Goal: Information Seeking & Learning: Learn about a topic

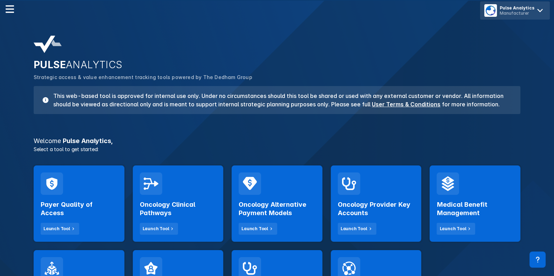
click at [517, 13] on div "Manufacturer" at bounding box center [517, 13] width 35 height 5
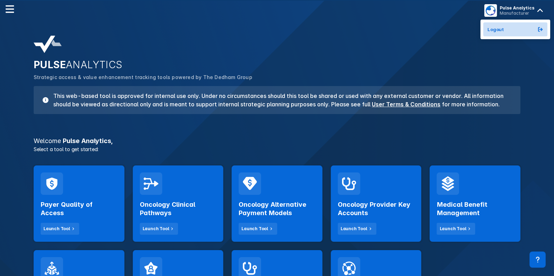
click at [502, 23] on button "Logout" at bounding box center [515, 29] width 64 height 14
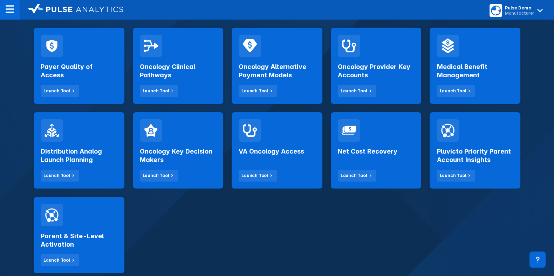
scroll to position [139, 0]
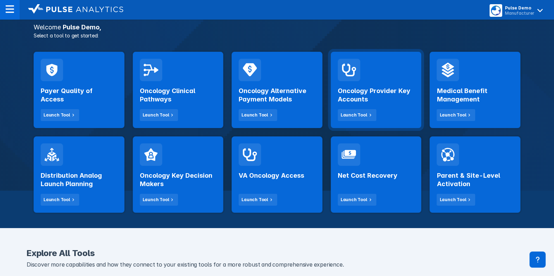
scroll to position [101, 0]
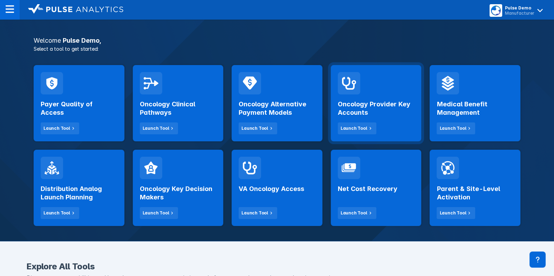
click at [386, 101] on h2 "Oncology Provider Key Accounts" at bounding box center [376, 108] width 77 height 17
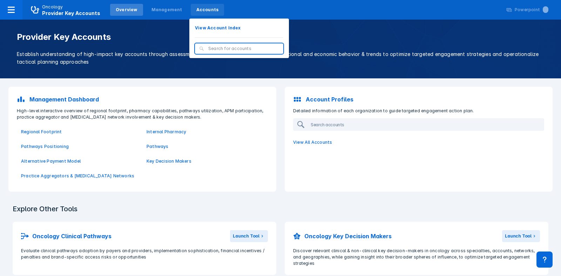
click at [196, 12] on div "Accounts" at bounding box center [207, 10] width 22 height 6
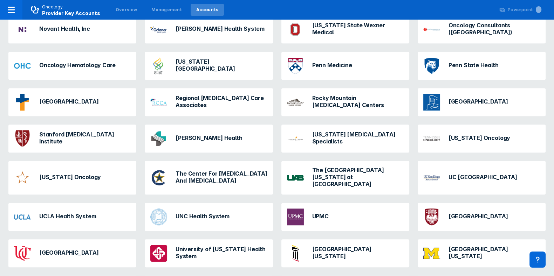
scroll to position [546, 0]
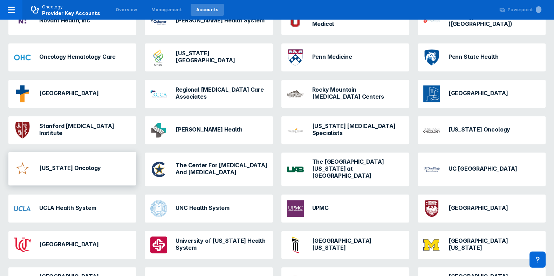
click at [86, 171] on div "[US_STATE] Oncology" at bounding box center [72, 169] width 128 height 34
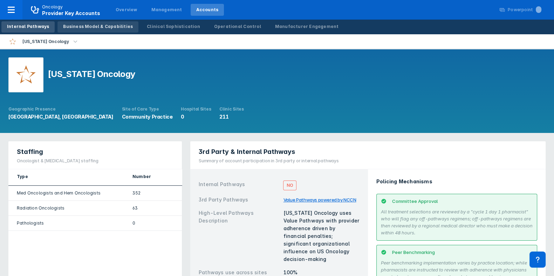
click at [97, 29] on div "Business Model & Capabilities" at bounding box center [98, 26] width 70 height 6
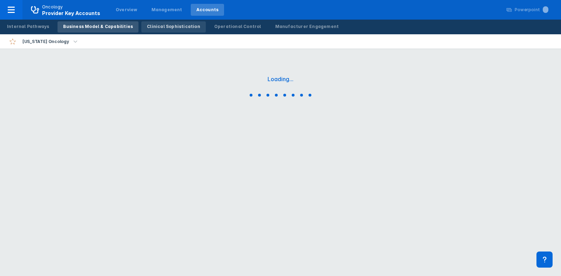
click at [166, 27] on div "Clinical Sophistication" at bounding box center [173, 26] width 53 height 6
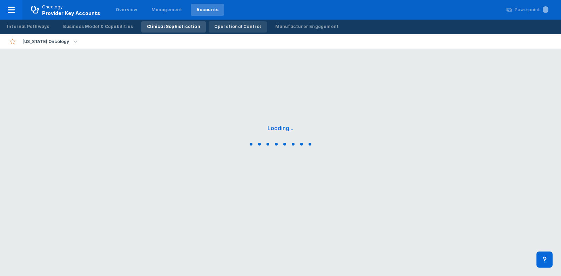
click at [218, 26] on div "Operational Control" at bounding box center [237, 26] width 47 height 6
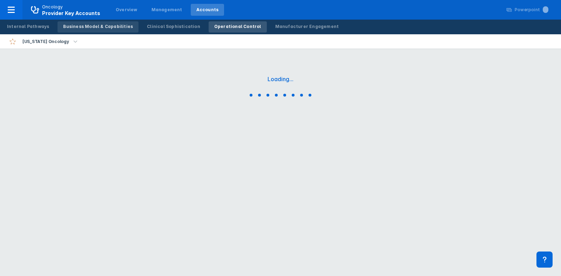
click at [116, 25] on div "Business Model & Capabilities" at bounding box center [98, 26] width 70 height 6
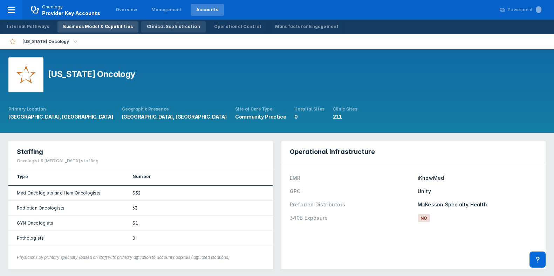
click at [147, 27] on div "Clinical Sophistication" at bounding box center [173, 26] width 53 height 6
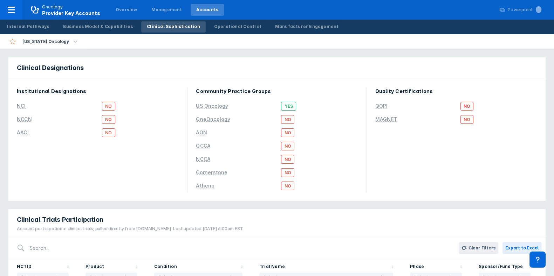
click at [224, 20] on div "Internal Pathways Business Model & Capabilities Clinical Sophistication Operati…" at bounding box center [172, 27] width 345 height 15
click at [219, 24] on div "Operational Control" at bounding box center [237, 26] width 47 height 6
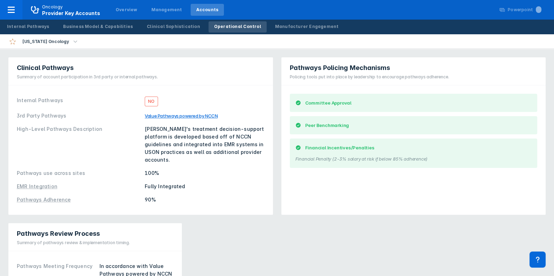
click at [219, 24] on div "Operational Control" at bounding box center [237, 26] width 47 height 6
click at [270, 20] on div "Internal Pathways Business Model & Capabilities Clinical Sophistication Operati…" at bounding box center [172, 27] width 345 height 15
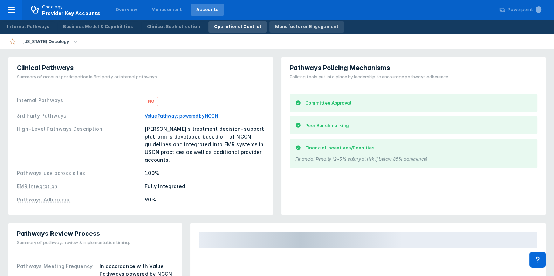
click at [277, 28] on div "Manufacturer Engagement" at bounding box center [307, 26] width 64 height 6
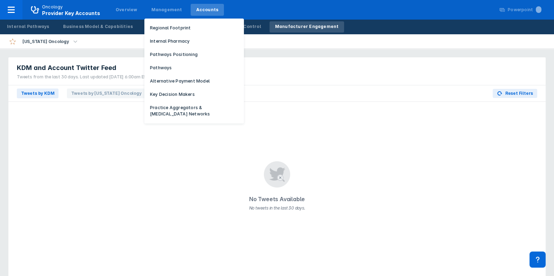
click at [164, 17] on div "Management Regional Footprint Internal Pharmacy Pathways Positioning Pathways A…" at bounding box center [166, 10] width 45 height 18
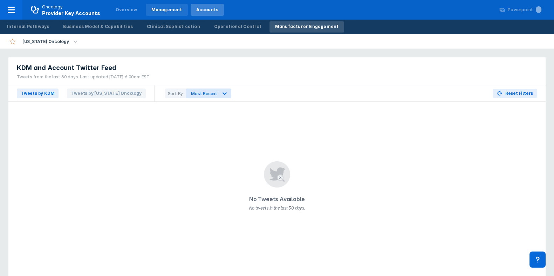
click at [156, 8] on div "Management" at bounding box center [166, 10] width 31 height 6
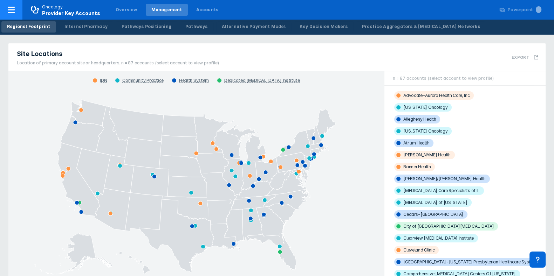
click at [66, 18] on button "Oncology Provider Key Accounts" at bounding box center [54, 10] width 109 height 20
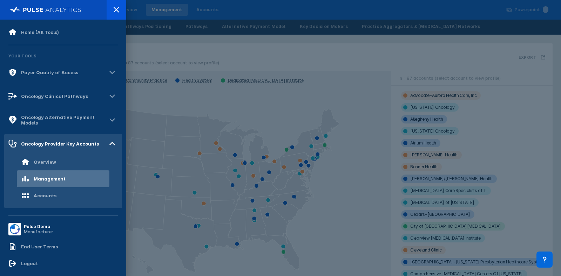
click at [145, 21] on div at bounding box center [280, 138] width 561 height 276
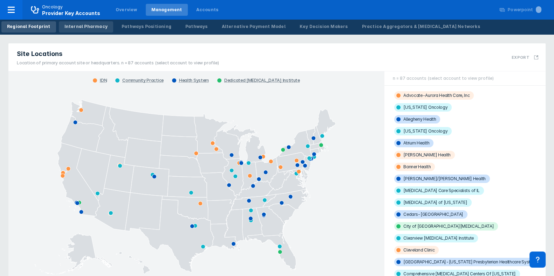
click at [76, 27] on div "Internal Pharmacy" at bounding box center [85, 26] width 43 height 6
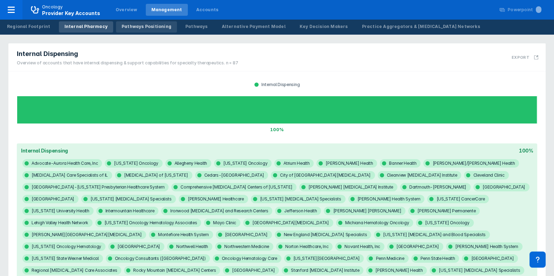
click at [122, 32] on link "Pathways Positioning" at bounding box center [146, 26] width 61 height 11
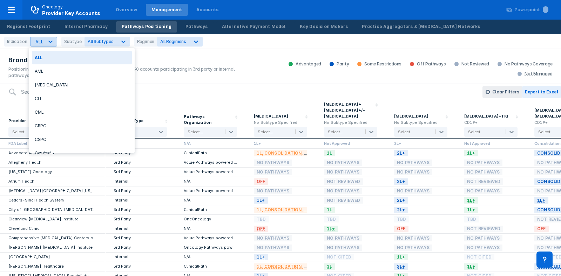
click at [38, 46] on div "ALL" at bounding box center [36, 41] width 13 height 9
click at [59, 103] on div "CLL" at bounding box center [82, 99] width 100 height 14
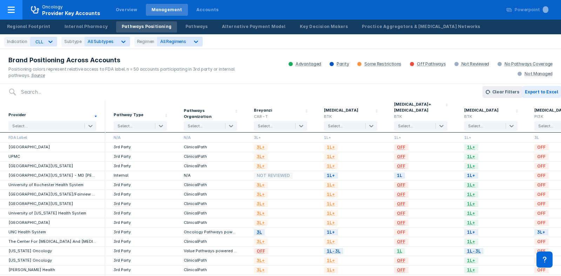
click at [19, 5] on div at bounding box center [11, 10] width 22 height 20
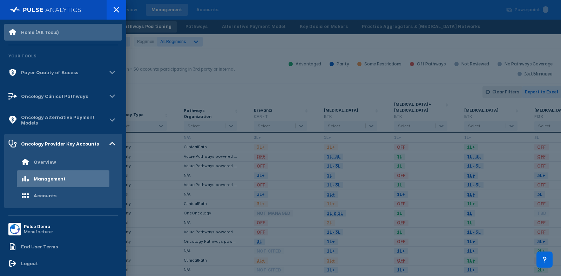
click at [38, 36] on div "Home (All Tools)" at bounding box center [33, 32] width 50 height 8
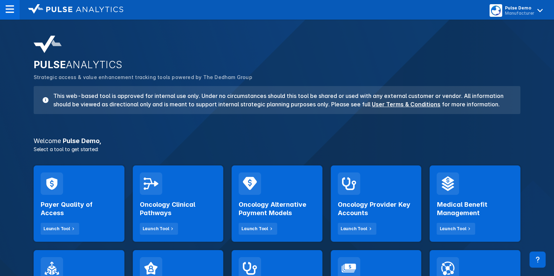
scroll to position [70, 0]
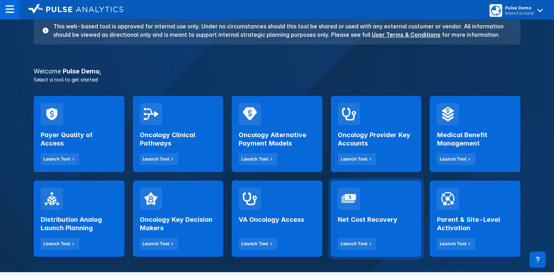
click at [382, 230] on div "Net Cost Recovery Launch Tool" at bounding box center [376, 230] width 77 height 40
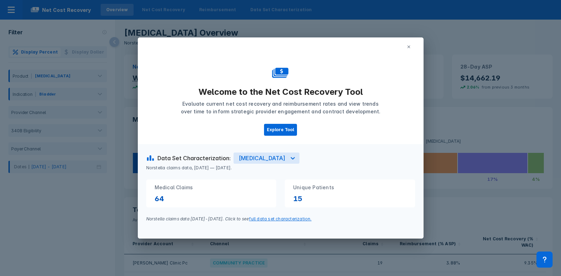
click at [414, 47] on button at bounding box center [408, 47] width 13 height 11
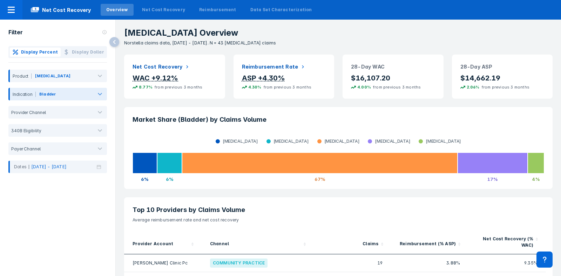
click at [50, 98] on div "Bladder" at bounding box center [48, 95] width 18 height 9
click at [40, 91] on div "Bladder" at bounding box center [47, 94] width 16 height 6
click at [39, 81] on div "[MEDICAL_DATA]" at bounding box center [52, 77] width 37 height 9
click at [46, 66] on div "Display Percent Display Dollar Product [MEDICAL_DATA] Indication Bladder Provid…" at bounding box center [57, 109] width 115 height 127
click at [46, 68] on div "Product [MEDICAL_DATA]" at bounding box center [57, 76] width 98 height 18
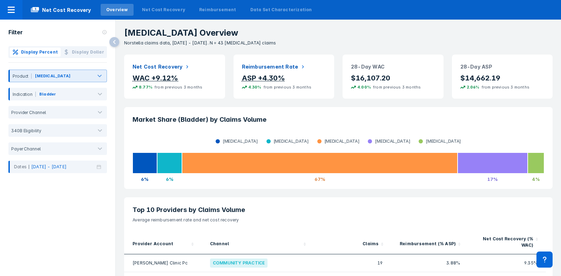
click at [40, 78] on div "[MEDICAL_DATA]" at bounding box center [52, 76] width 35 height 6
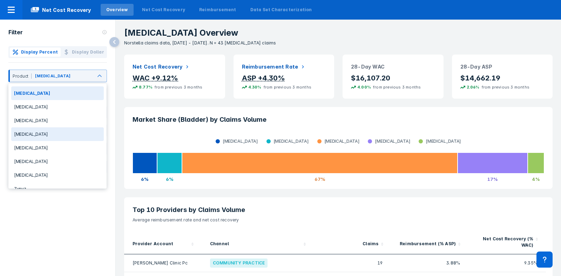
click at [37, 133] on div "[MEDICAL_DATA]" at bounding box center [57, 135] width 92 height 14
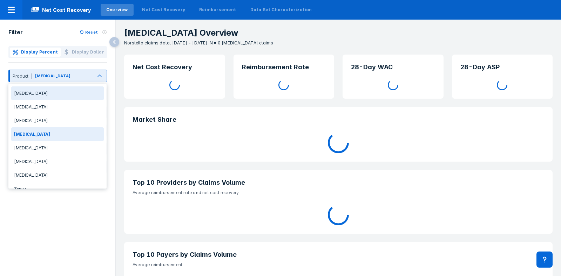
click at [72, 77] on div at bounding box center [82, 78] width 20 height 8
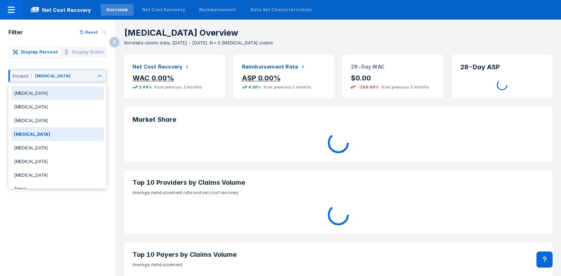
click at [52, 92] on div "[MEDICAL_DATA]" at bounding box center [57, 94] width 92 height 14
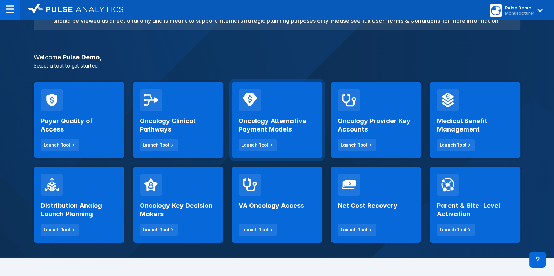
scroll to position [84, 0]
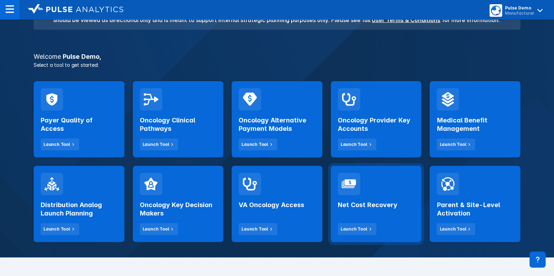
click at [389, 198] on div "Net Cost Recovery Launch Tool" at bounding box center [376, 215] width 77 height 40
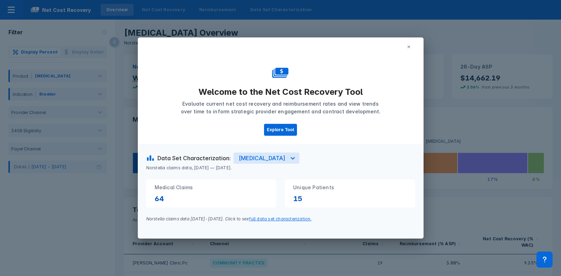
click at [408, 46] on icon at bounding box center [408, 47] width 4 height 4
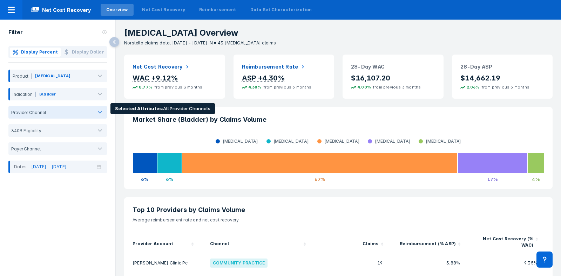
click at [81, 112] on div at bounding box center [68, 112] width 41 height 5
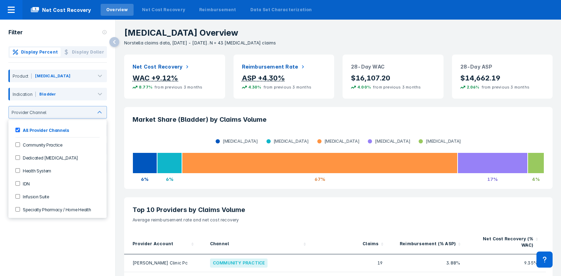
click at [33, 146] on label "Community Practice" at bounding box center [41, 145] width 42 height 6
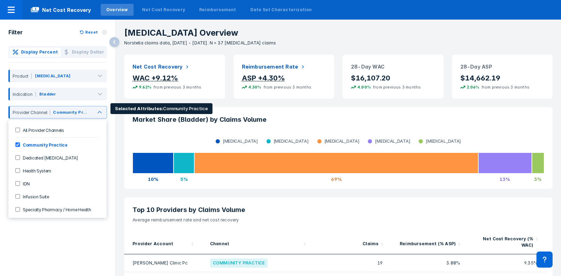
click at [43, 144] on label "Community Practice" at bounding box center [44, 145] width 48 height 6
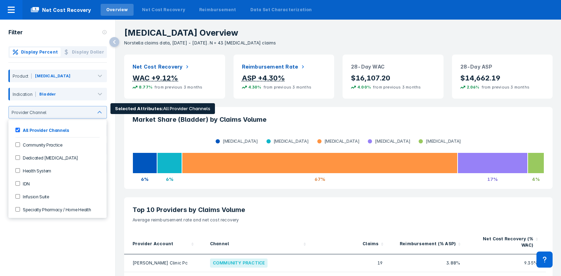
click at [43, 144] on label "Community Practice" at bounding box center [41, 145] width 42 height 6
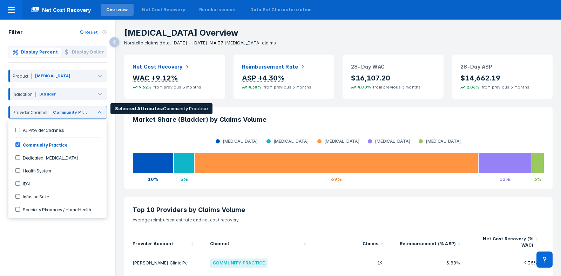
click at [41, 145] on label "Community Practice" at bounding box center [44, 145] width 48 height 6
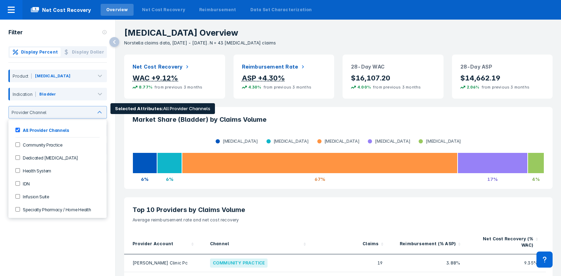
click at [25, 159] on label "Dedicated Cancer Center" at bounding box center [49, 158] width 58 height 6
click at [12, 158] on div "Dedicated Cancer Center" at bounding box center [57, 158] width 92 height 12
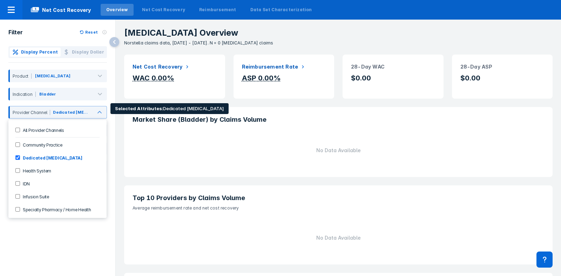
click at [18, 159] on Center-checkbox "Dedicated Cancer Center" at bounding box center [17, 158] width 5 height 5
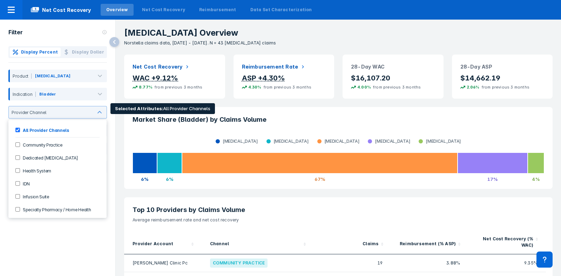
click at [20, 178] on div "IDN" at bounding box center [57, 184] width 92 height 12
click at [19, 165] on div "Health System" at bounding box center [57, 171] width 92 height 12
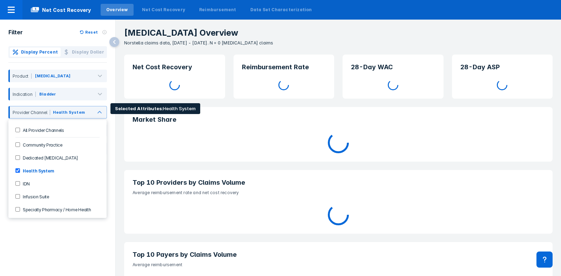
click at [19, 171] on System-checkbox "Health System" at bounding box center [17, 171] width 5 height 5
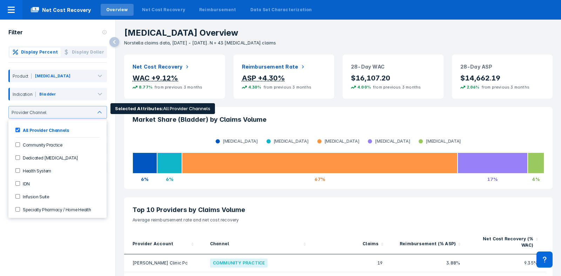
click at [21, 182] on label "IDN" at bounding box center [25, 184] width 10 height 6
click at [17, 182] on input "IDN" at bounding box center [17, 183] width 5 height 5
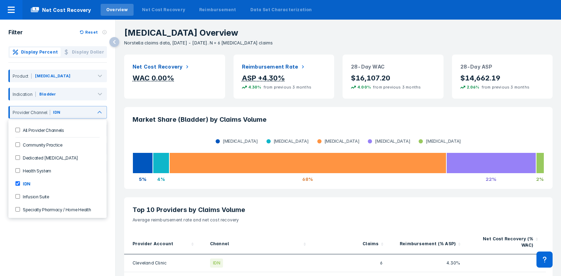
scroll to position [2, 0]
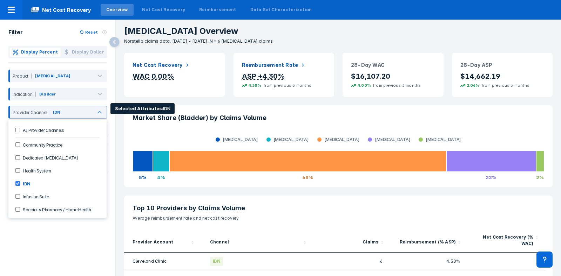
click at [18, 181] on input "IDN" at bounding box center [17, 183] width 5 height 5
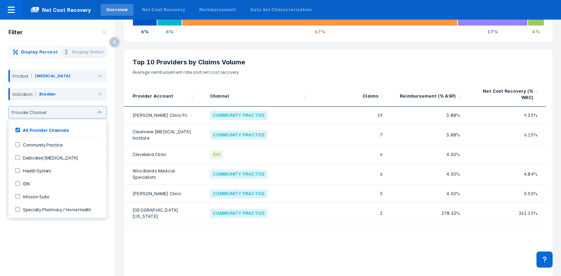
scroll to position [147, 0]
click at [330, 245] on div "Provider Account Channel Claims Reimbursement (% ASP) Net Cost Recovery (% WAC)…" at bounding box center [338, 198] width 428 height 228
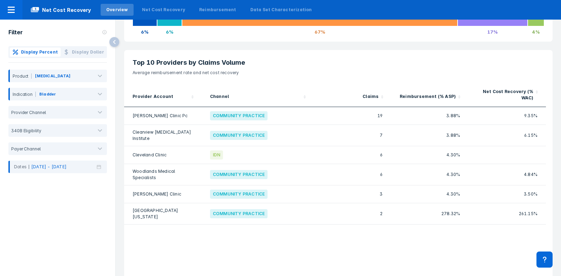
scroll to position [0, 0]
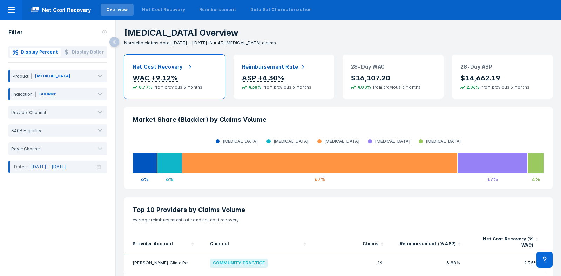
click at [204, 76] on p "WAC +9.12%" at bounding box center [174, 78] width 84 height 9
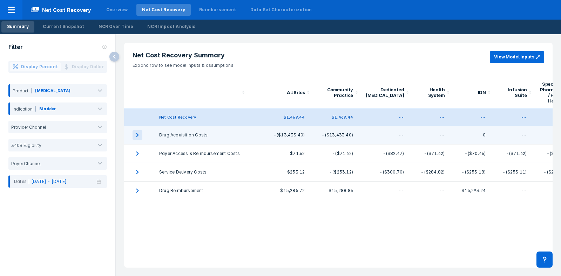
click at [139, 134] on icon "expand row" at bounding box center [137, 135] width 10 height 10
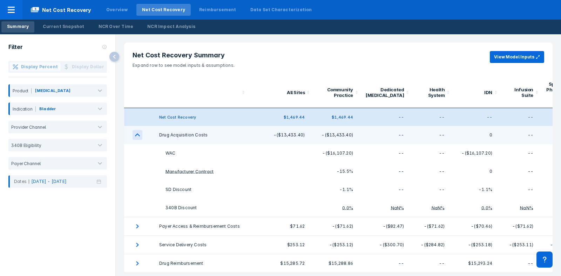
click at [139, 134] on icon "expand row" at bounding box center [137, 135] width 10 height 10
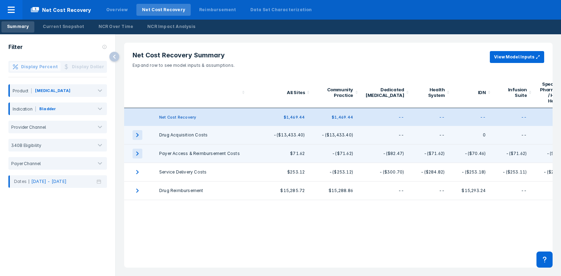
click at [139, 151] on icon "expand row" at bounding box center [137, 154] width 10 height 10
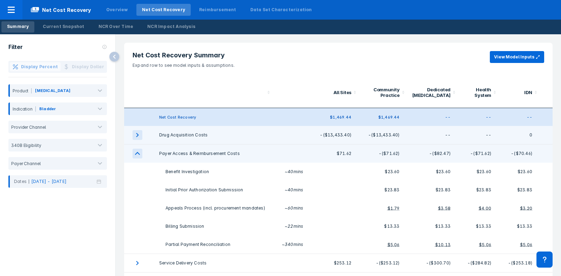
click at [139, 151] on icon "expand row" at bounding box center [137, 154] width 10 height 10
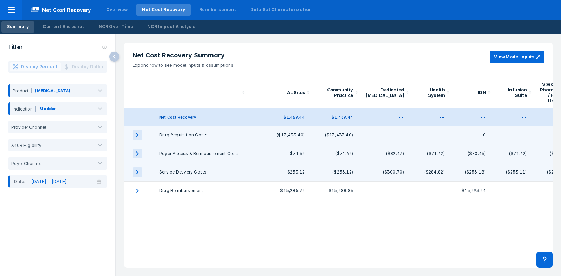
click at [139, 176] on icon "expand row" at bounding box center [137, 172] width 10 height 10
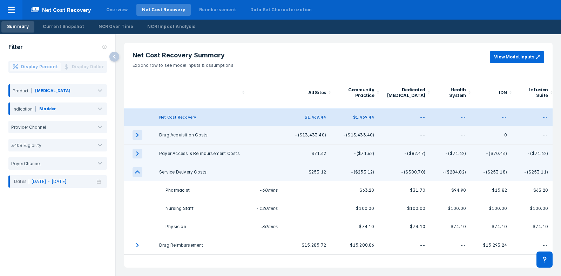
click at [139, 176] on icon "expand row" at bounding box center [137, 172] width 10 height 10
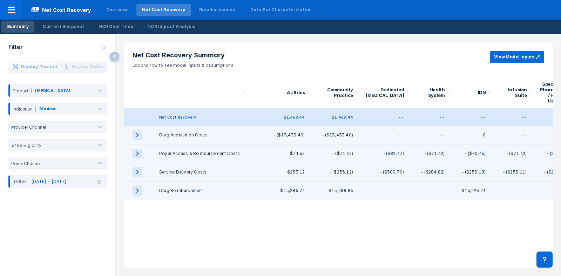
click at [139, 187] on icon "expand row" at bounding box center [137, 191] width 10 height 10
click at [139, 131] on icon "expand row" at bounding box center [137, 135] width 10 height 10
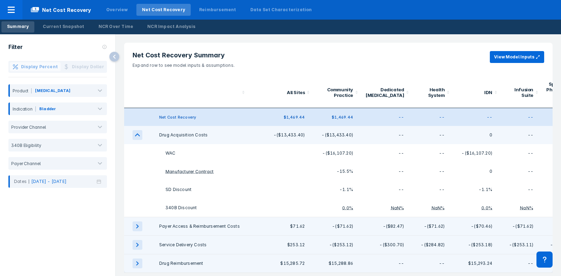
click at [139, 131] on icon "expand row" at bounding box center [137, 135] width 10 height 10
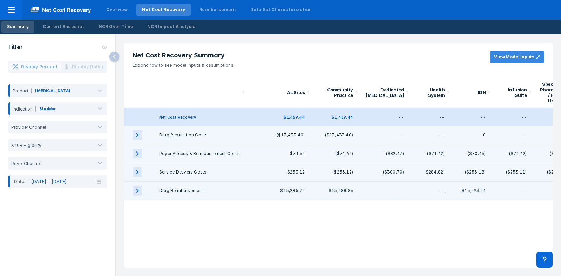
click at [511, 63] on button "View Model Inputs" at bounding box center [516, 57] width 54 height 12
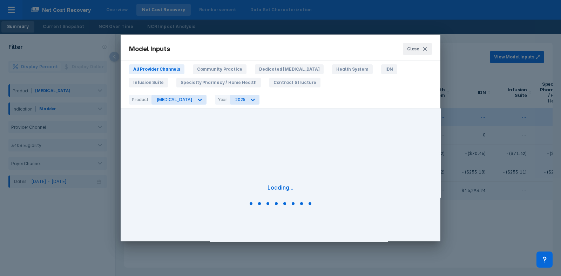
click at [214, 76] on div "All Provider Channels Community Practice Dedicated Cancer Center Health System …" at bounding box center [280, 77] width 319 height 27
click at [413, 48] on span "Close" at bounding box center [413, 49] width 12 height 6
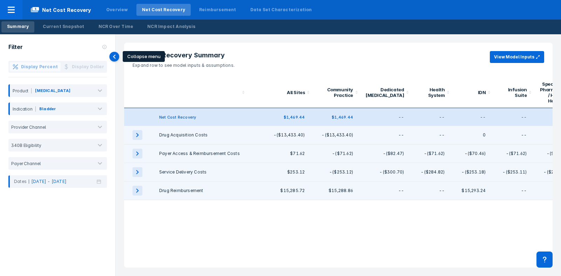
click at [112, 60] on icon at bounding box center [114, 57] width 10 height 10
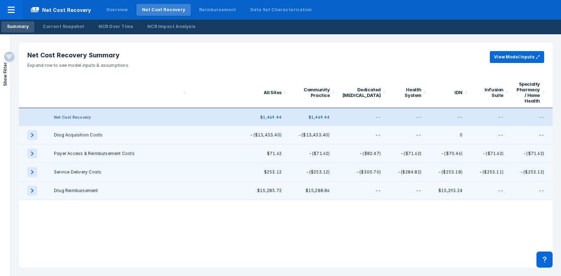
click at [13, 25] on div "Summary" at bounding box center [18, 26] width 22 height 6
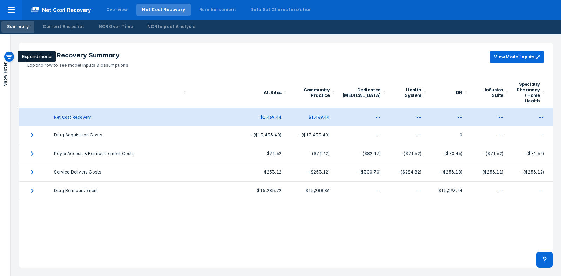
click at [5, 55] on icon at bounding box center [9, 57] width 8 height 8
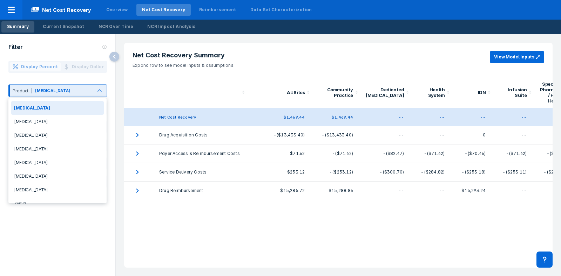
click at [53, 92] on div "[MEDICAL_DATA]" at bounding box center [52, 92] width 37 height 9
click at [73, 85] on div "[MEDICAL_DATA]" at bounding box center [62, 90] width 61 height 13
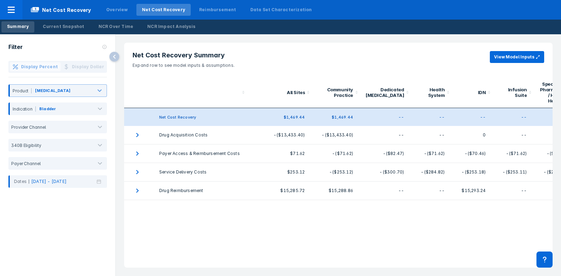
click at [114, 51] on div "Filter" at bounding box center [57, 47] width 115 height 27
click at [18, 27] on div "Summary" at bounding box center [18, 26] width 22 height 6
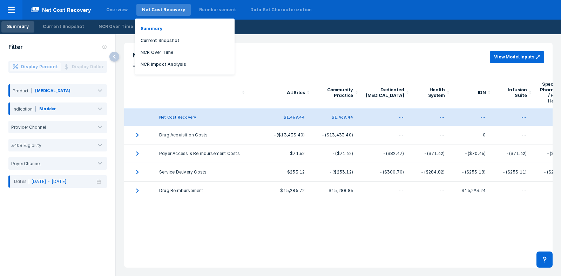
click at [154, 10] on div "Net Cost Recovery" at bounding box center [163, 10] width 43 height 6
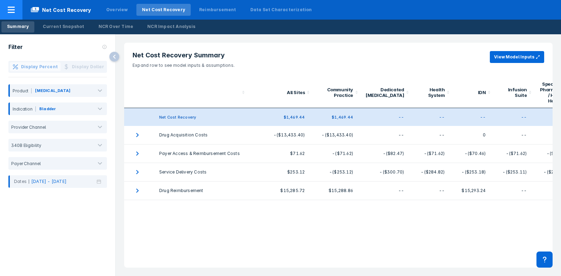
click at [71, 6] on span "Net Cost Recovery" at bounding box center [60, 10] width 77 height 8
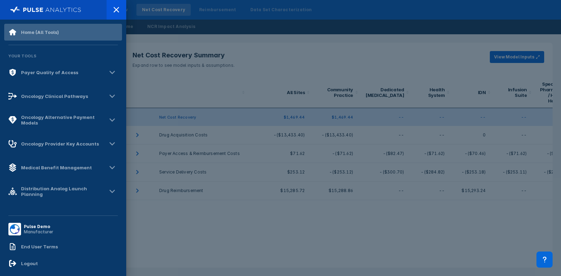
click at [46, 36] on div "Home (All Tools)" at bounding box center [33, 32] width 50 height 8
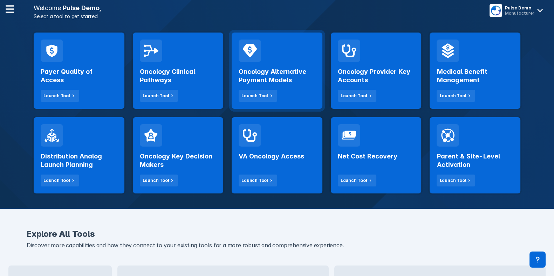
scroll to position [133, 0]
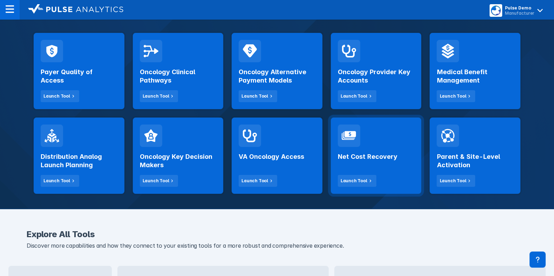
click at [374, 172] on div "Net Cost Recovery Launch Tool" at bounding box center [376, 167] width 77 height 40
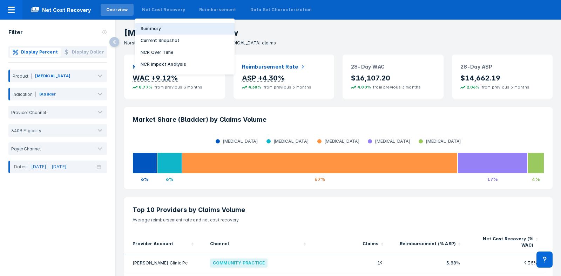
click at [144, 25] on button "Summary" at bounding box center [184, 29] width 99 height 12
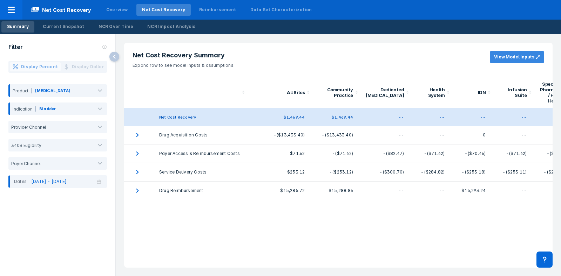
click at [534, 51] on button "View Model Inputs" at bounding box center [516, 57] width 54 height 12
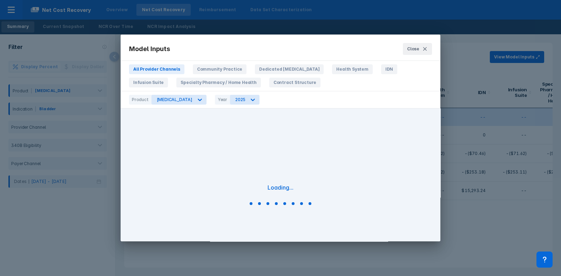
click at [415, 40] on div "Model Inputs Close" at bounding box center [280, 48] width 319 height 26
click at [405, 46] on button "Close" at bounding box center [417, 49] width 29 height 12
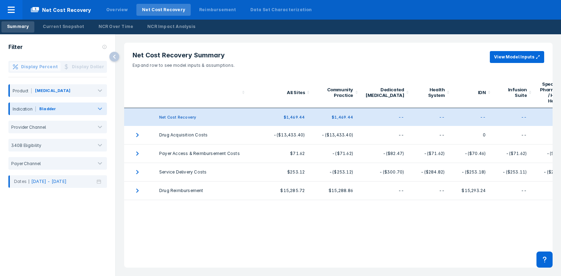
click at [47, 104] on div "Bladder" at bounding box center [64, 108] width 57 height 13
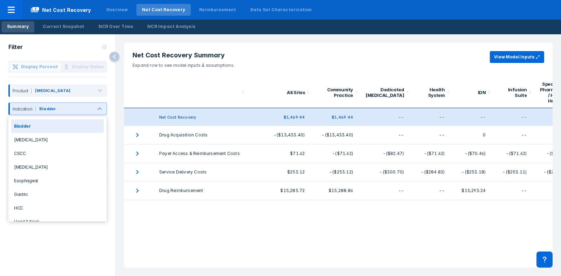
click at [61, 111] on div at bounding box center [74, 110] width 34 height 8
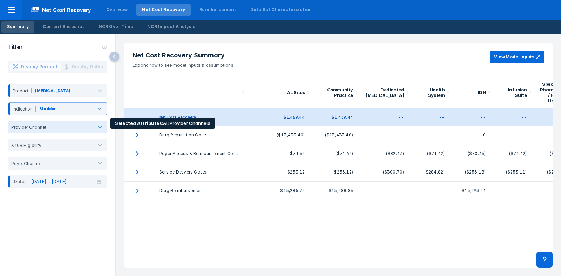
click at [55, 123] on div "Provider Channel" at bounding box center [57, 127] width 98 height 13
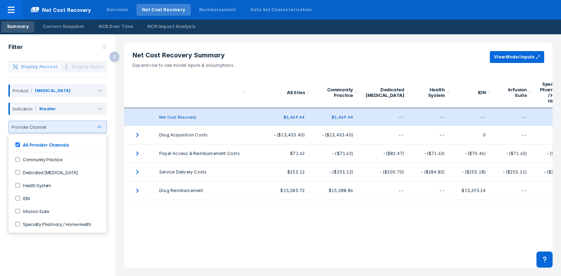
click at [55, 123] on div "Provider Channel" at bounding box center [57, 127] width 98 height 13
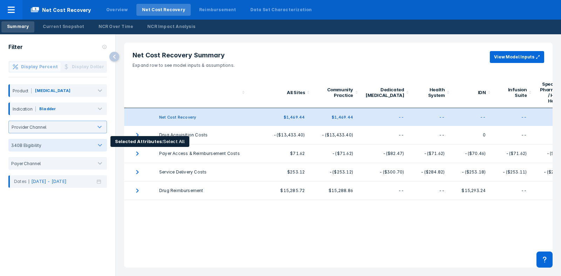
click at [49, 146] on div at bounding box center [67, 145] width 46 height 5
click at [49, 146] on div at bounding box center [66, 145] width 45 height 5
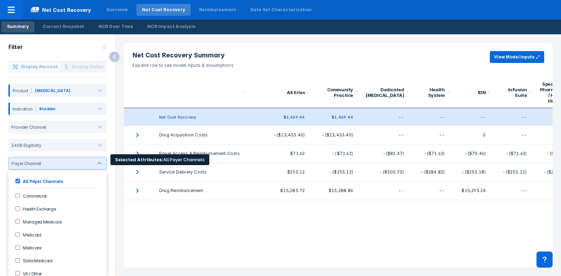
click at [38, 161] on div "Payer Channel" at bounding box center [25, 163] width 32 height 5
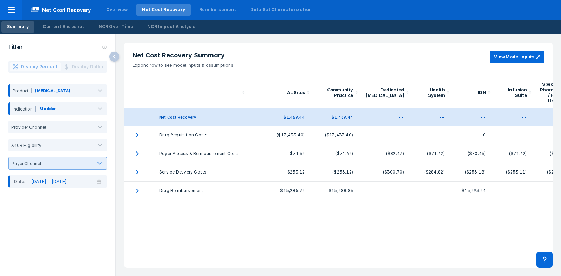
click at [38, 161] on div "Payer Channel" at bounding box center [25, 163] width 32 height 5
click at [65, 182] on p "[DATE] - [DATE]" at bounding box center [48, 182] width 35 height 6
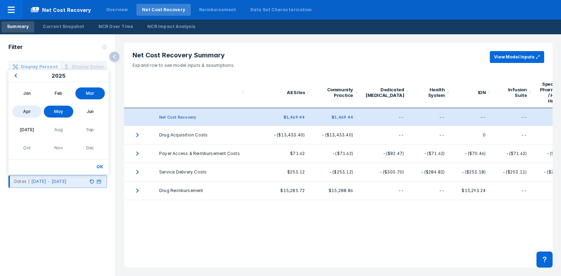
click at [65, 182] on p "[DATE] - [DATE]" at bounding box center [48, 182] width 35 height 6
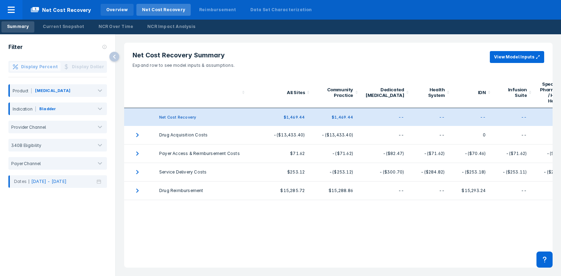
click at [106, 8] on div "Overview" at bounding box center [117, 10] width 22 height 6
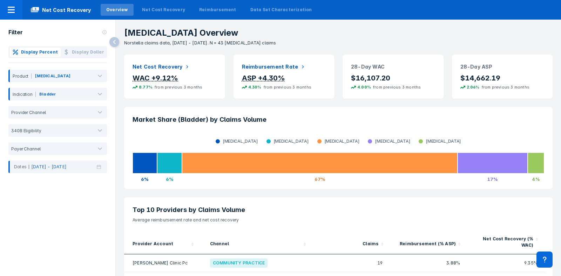
click at [198, 67] on div "Net Cost Recovery" at bounding box center [174, 67] width 84 height 8
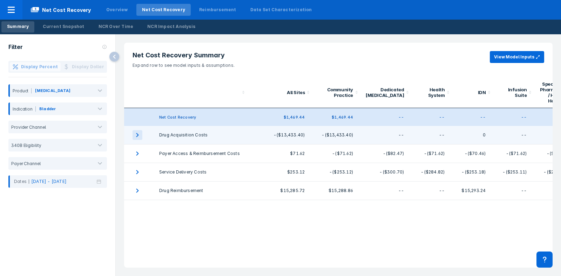
click at [135, 136] on icon "expand row" at bounding box center [137, 135] width 10 height 10
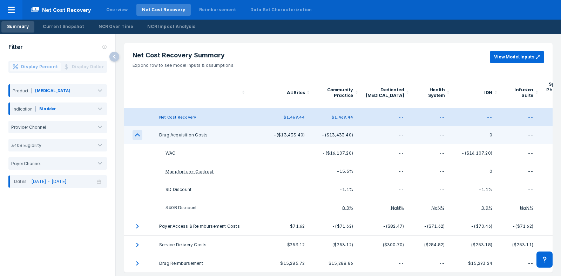
click at [135, 136] on icon "expand row" at bounding box center [137, 135] width 10 height 10
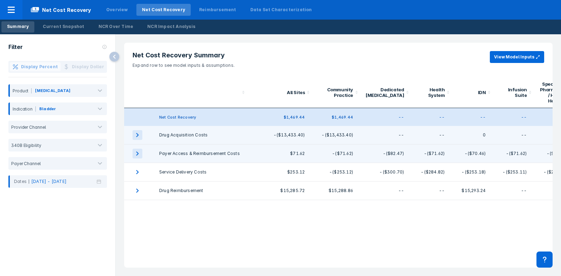
click at [135, 151] on icon "expand row" at bounding box center [137, 154] width 10 height 10
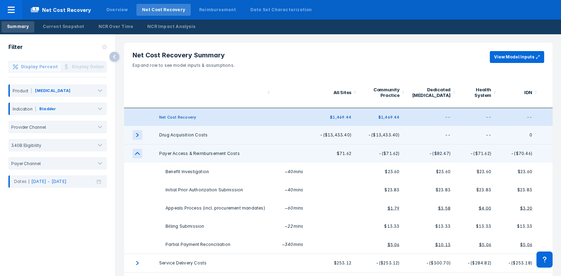
click at [135, 151] on icon "expand row" at bounding box center [137, 154] width 10 height 10
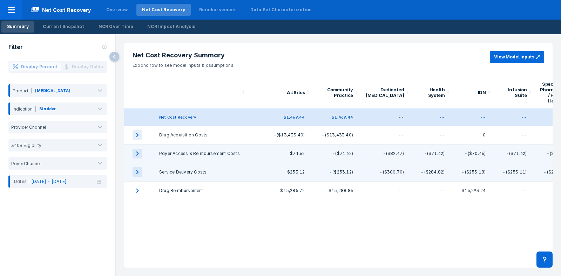
click at [139, 173] on icon "expand row" at bounding box center [137, 172] width 10 height 10
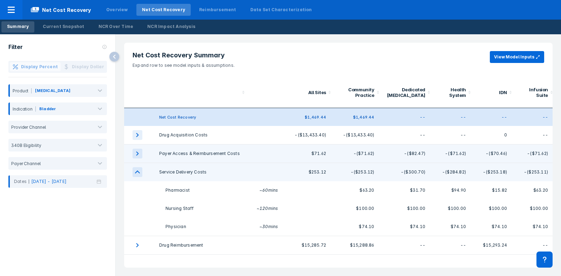
click at [139, 173] on icon "expand row" at bounding box center [137, 172] width 10 height 10
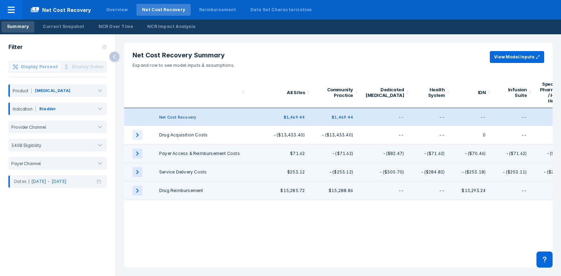
click at [138, 189] on icon "expand row" at bounding box center [137, 191] width 10 height 10
click at [67, 20] on div "Summary Current Snapshot NCR Over Time NCR Impact Analysis" at bounding box center [101, 27] width 202 height 15
click at [66, 21] on div "Summary Current Snapshot NCR Over Time NCR Impact Analysis" at bounding box center [101, 27] width 202 height 15
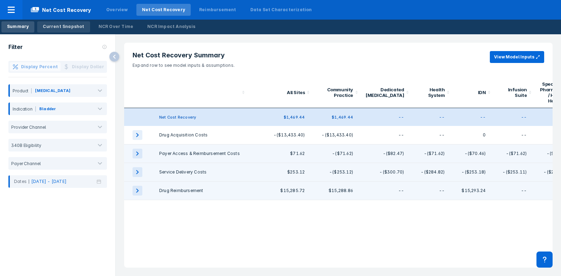
click at [48, 23] on div "Current Snapshot" at bounding box center [63, 26] width 41 height 6
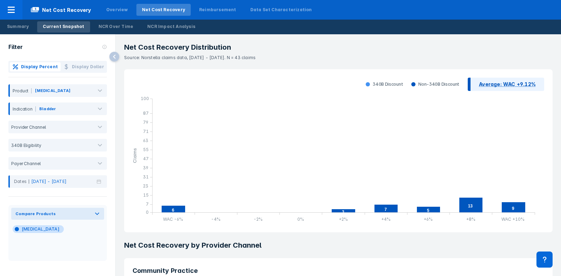
click at [78, 64] on span "Display Dollar" at bounding box center [88, 67] width 32 height 6
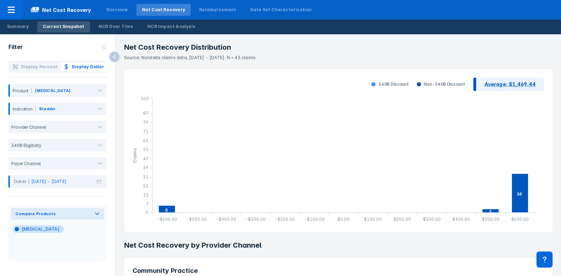
click at [33, 61] on div "Display Percent Display Dollar" at bounding box center [57, 67] width 98 height 12
click at [37, 67] on span "Display Percent" at bounding box center [39, 67] width 37 height 6
click at [54, 68] on span "Display Percent" at bounding box center [39, 67] width 37 height 6
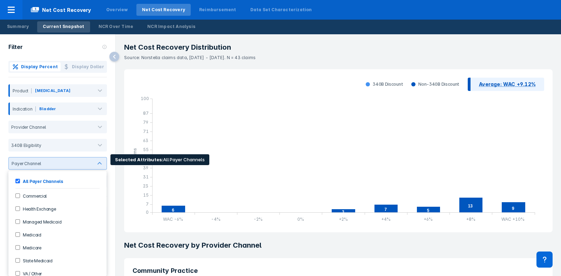
click at [51, 164] on div at bounding box center [67, 163] width 46 height 5
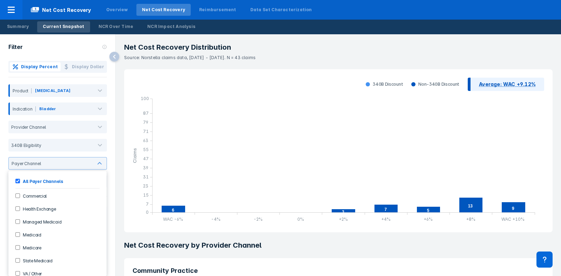
click at [21, 197] on label "Commercial" at bounding box center [33, 196] width 27 height 6
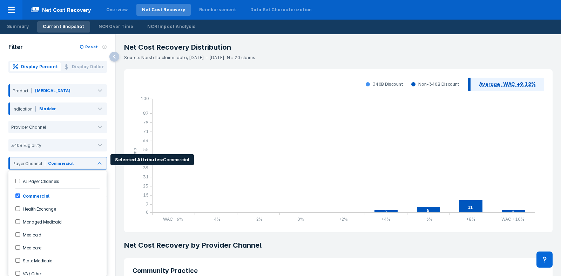
click at [21, 197] on label "Commercial" at bounding box center [34, 196] width 29 height 6
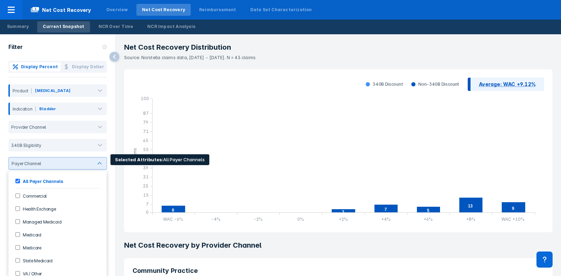
click at [77, 167] on div "Payer Channel" at bounding box center [57, 163] width 98 height 13
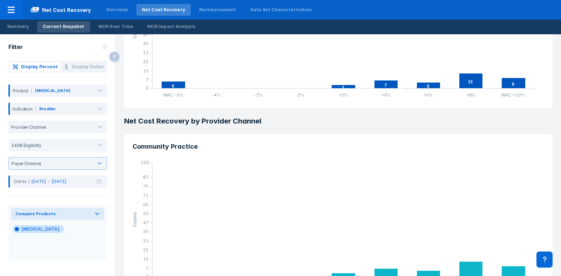
scroll to position [267, 0]
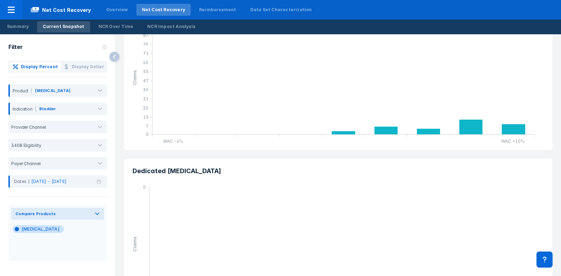
drag, startPoint x: 509, startPoint y: 138, endPoint x: 442, endPoint y: 140, distance: 66.9
click at [442, 140] on g "WAC -6% WAC +10% Claims 0 7 15 23 31 39 47 55 63 71 79 87 100" at bounding box center [334, 83] width 413 height 133
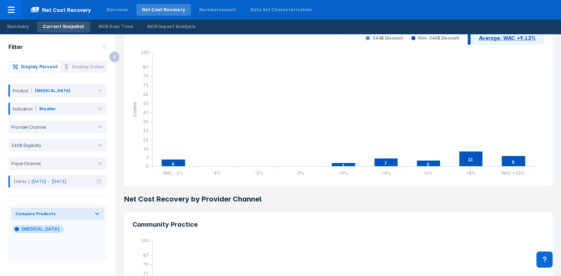
scroll to position [0, 0]
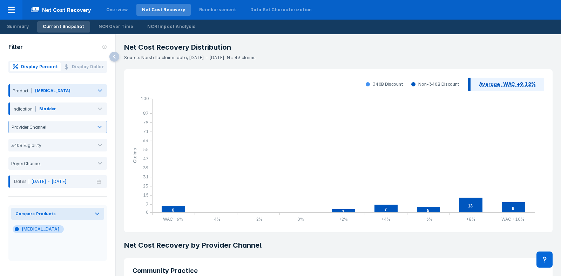
drag, startPoint x: 93, startPoint y: 134, endPoint x: 83, endPoint y: 94, distance: 41.1
click at [83, 94] on div "Display Percent Display Dollar Product [MEDICAL_DATA] Indication Bladder Provid…" at bounding box center [57, 124] width 115 height 127
click at [83, 94] on div at bounding box center [82, 92] width 20 height 8
click at [81, 87] on div "[MEDICAL_DATA]" at bounding box center [62, 90] width 61 height 13
drag, startPoint x: 268, startPoint y: 63, endPoint x: 241, endPoint y: 57, distance: 27.7
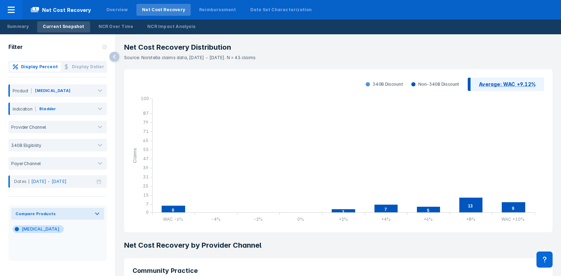
click at [241, 57] on header "Net Cost Recovery Distribution Source: Norstella claims data, Mar 2025 - May 20…" at bounding box center [338, 52] width 437 height 27
click at [241, 57] on p "Source: Norstella claims data, Mar 2025 - May 2025. N = 43 claims" at bounding box center [338, 56] width 428 height 9
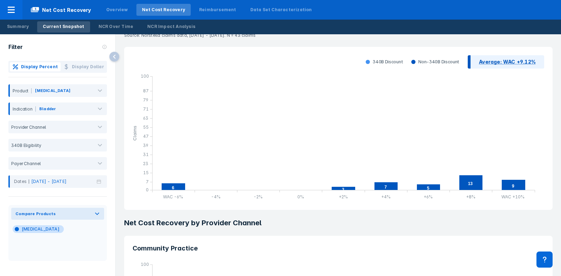
scroll to position [14, 0]
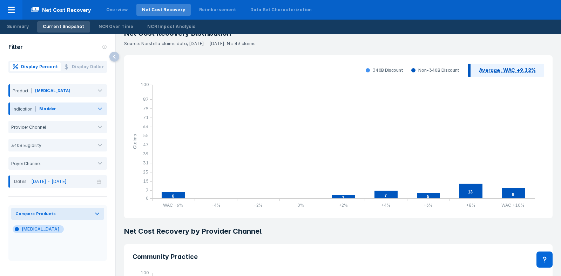
click at [50, 108] on div "Bladder" at bounding box center [47, 109] width 16 height 6
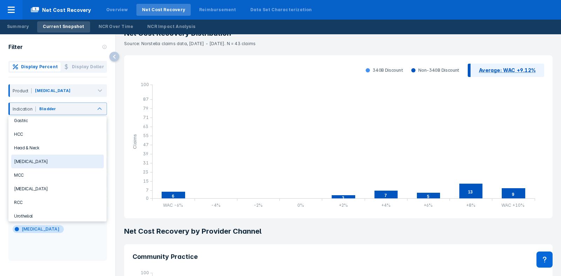
scroll to position [0, 0]
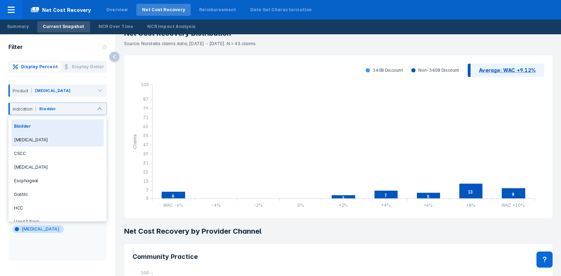
click at [59, 135] on div "[MEDICAL_DATA]" at bounding box center [57, 140] width 92 height 14
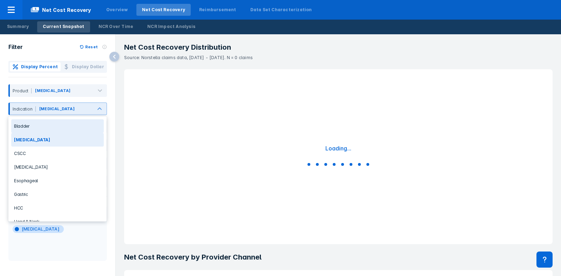
click at [76, 111] on div at bounding box center [83, 110] width 15 height 8
click at [56, 118] on div "Bladder Breast Cancer CSCC Colorectal Cancer Esophageal Gastric HCC Head & Neck…" at bounding box center [57, 169] width 98 height 105
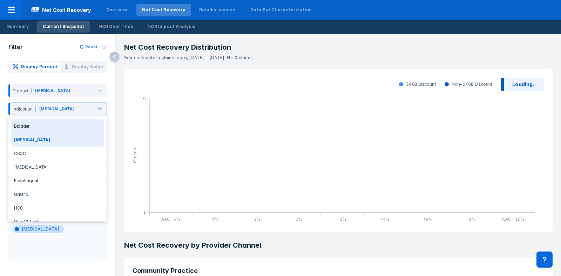
click at [51, 126] on div "Bladder" at bounding box center [57, 126] width 92 height 14
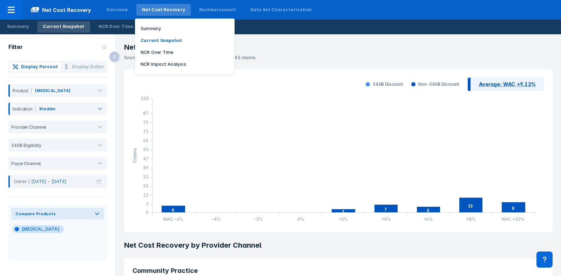
click at [158, 16] on div "Net Cost Recovery Summary Current Snapshot NCR Over Time NCR Impact Analysis" at bounding box center [163, 10] width 57 height 18
click at [145, 26] on p "Summary" at bounding box center [150, 29] width 20 height 6
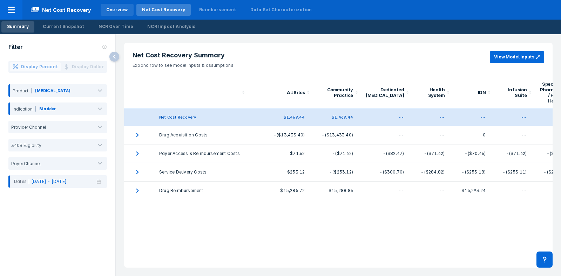
click at [112, 10] on div "Overview" at bounding box center [117, 10] width 22 height 6
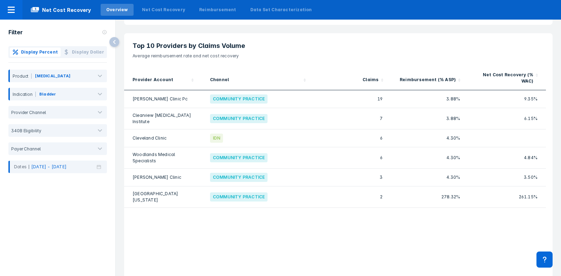
scroll to position [164, 0]
drag, startPoint x: 443, startPoint y: 135, endPoint x: 470, endPoint y: 130, distance: 27.1
click at [470, 130] on div "Cleveland Clinic IDN 6 4.30%" at bounding box center [334, 139] width 421 height 18
click at [538, 138] on div at bounding box center [506, 139] width 77 height 18
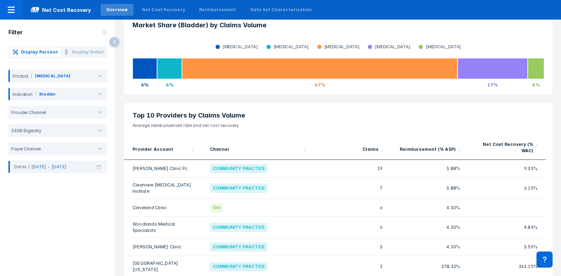
scroll to position [0, 0]
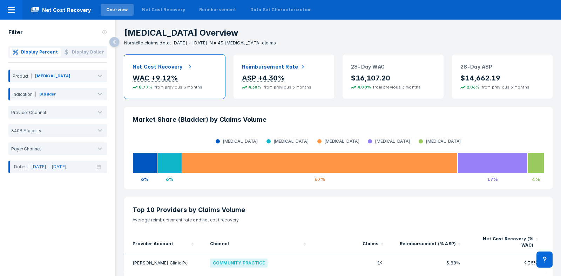
click at [170, 64] on h2 "Net Cost Recovery" at bounding box center [157, 67] width 50 height 8
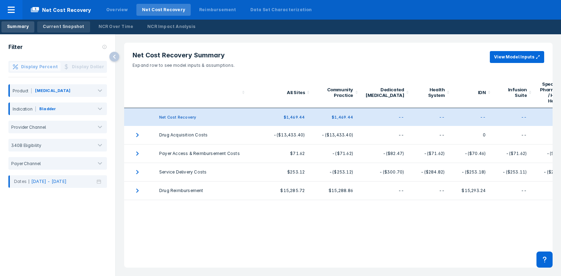
click at [67, 26] on div "Current Snapshot" at bounding box center [63, 26] width 41 height 6
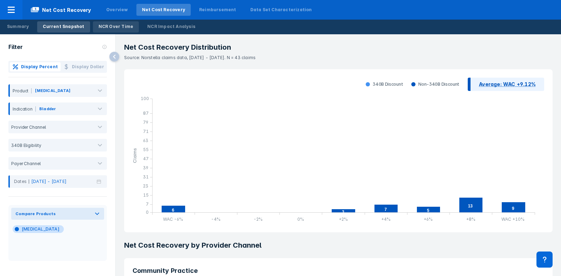
click at [116, 25] on div "NCR Over Time" at bounding box center [115, 26] width 35 height 6
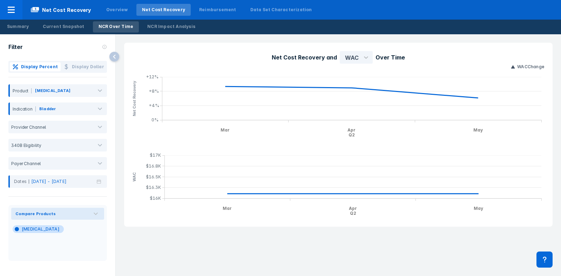
click at [159, 37] on div "Net Cost Recovery and WAC Over Time WAC Change Mar Apr Q2 May Net Cost Recovery…" at bounding box center [338, 134] width 445 height 201
click at [158, 35] on div "Net Cost Recovery and WAC Over Time WAC Change Mar Apr Q2 May Net Cost Recovery…" at bounding box center [338, 134] width 445 height 201
click at [154, 31] on link "NCR Impact Analysis" at bounding box center [171, 26] width 59 height 11
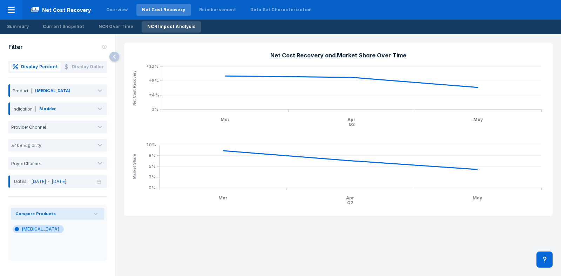
click at [114, 19] on div "Overview Net Cost Recovery Reimbursement Data Set Characterization" at bounding box center [209, 10] width 220 height 20
click at [103, 5] on div "Overview" at bounding box center [117, 10] width 33 height 12
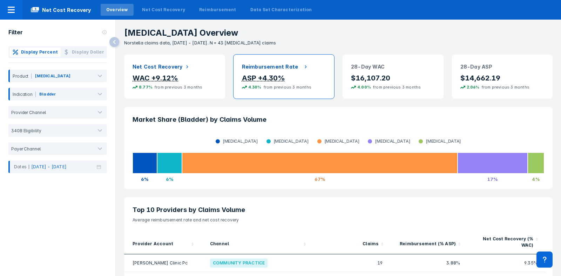
click at [252, 56] on header "Reimbursement Rate" at bounding box center [283, 64] width 101 height 19
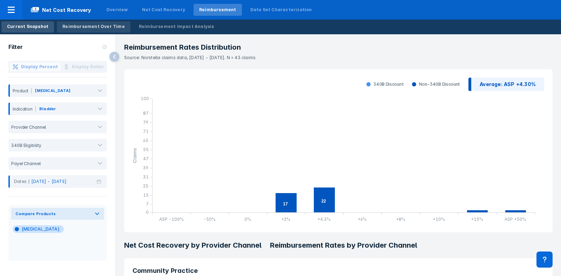
click at [110, 27] on div "Reimbursement Over Time" at bounding box center [93, 26] width 62 height 6
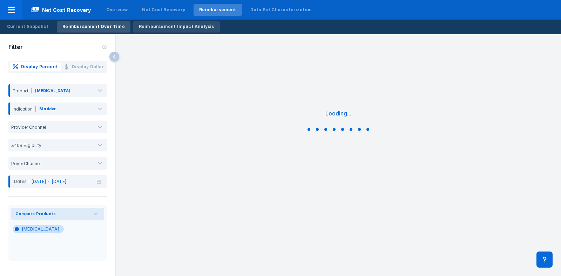
click at [163, 26] on div "Reimbursement Impact Analysis" at bounding box center [176, 26] width 75 height 6
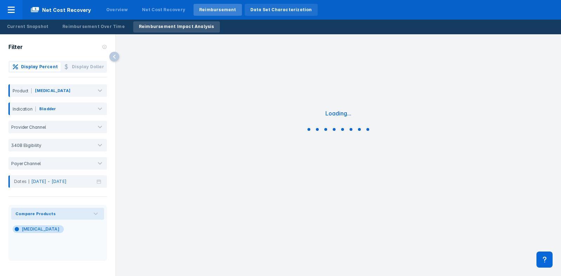
click at [272, 15] on div "Data Set Characterization" at bounding box center [281, 10] width 73 height 12
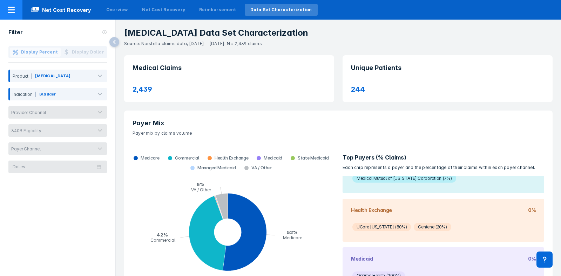
click at [65, 9] on span "Net Cost Recovery" at bounding box center [60, 10] width 77 height 8
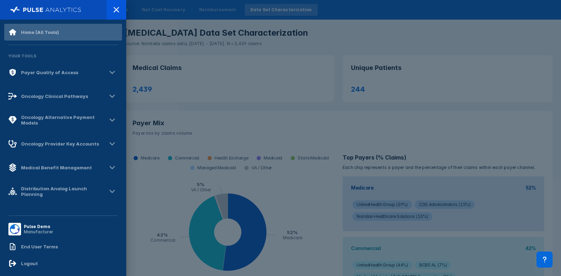
click at [71, 33] on div "Home (All Tools)" at bounding box center [63, 32] width 118 height 17
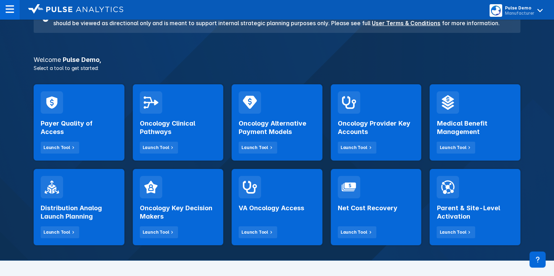
scroll to position [89, 0]
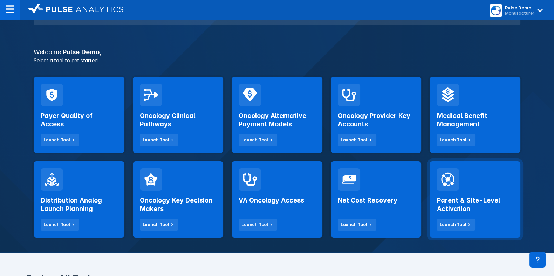
click at [478, 185] on div "Parent & Site-Level Activation Launch Tool" at bounding box center [474, 199] width 91 height 76
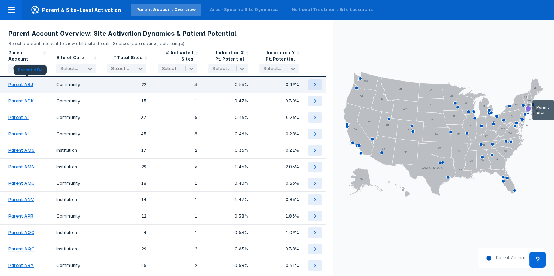
click at [15, 84] on ABJ "Parent ABJ" at bounding box center [20, 85] width 25 height 6
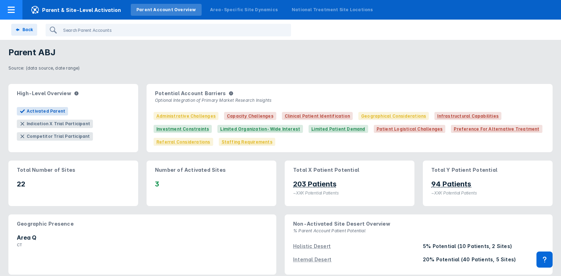
click at [11, 10] on icon at bounding box center [11, 10] width 8 height 8
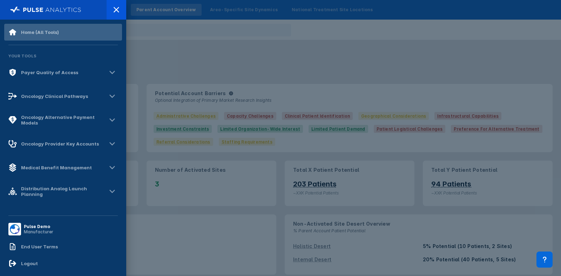
click at [48, 28] on div "Home (All Tools)" at bounding box center [33, 32] width 50 height 8
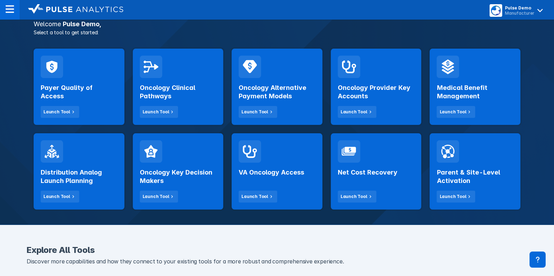
scroll to position [119, 0]
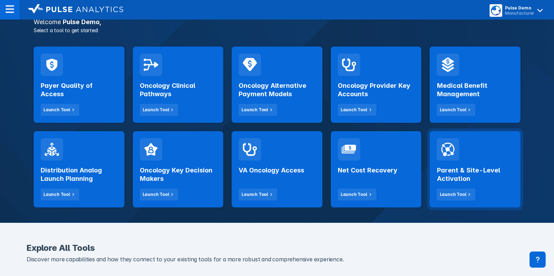
click at [492, 179] on h2 "Parent & Site-Level Activation" at bounding box center [475, 174] width 77 height 17
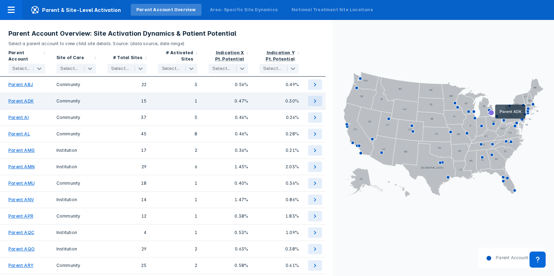
click at [225, 97] on div "0.47%" at bounding box center [228, 101] width 40 height 11
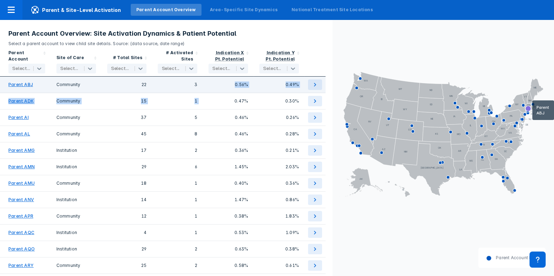
drag, startPoint x: 233, startPoint y: 94, endPoint x: 224, endPoint y: 87, distance: 11.5
click at [224, 87] on div "0.56%" at bounding box center [228, 85] width 40 height 11
click at [321, 88] on button at bounding box center [315, 85] width 14 height 11
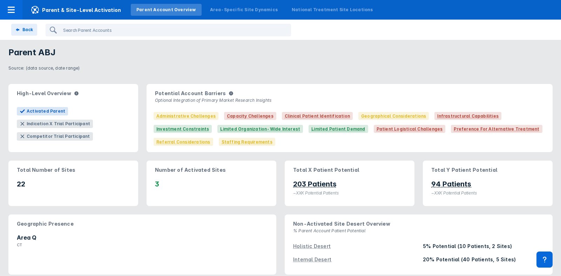
click at [321, 88] on div "Potential Account Barriers Optional Integration of Primary Market Research Insi…" at bounding box center [349, 96] width 406 height 25
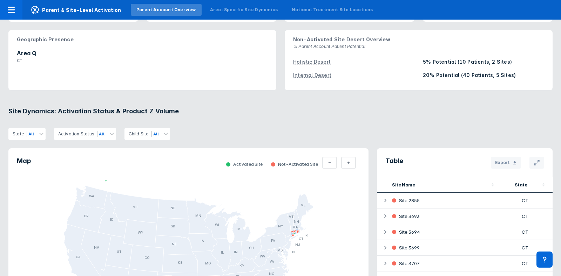
scroll to position [184, 0]
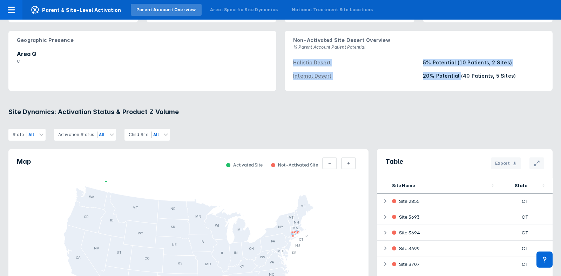
drag, startPoint x: 454, startPoint y: 70, endPoint x: 400, endPoint y: 55, distance: 55.7
click at [400, 55] on div "Non-Activated Site Desert Overview % Parent Account Patient Potential Holistic …" at bounding box center [418, 61] width 268 height 60
click at [415, 88] on div "Holistic Desert 5% Potential (10 Patients, 2 Sites) Internal Desert 20% Potenti…" at bounding box center [418, 73] width 268 height 35
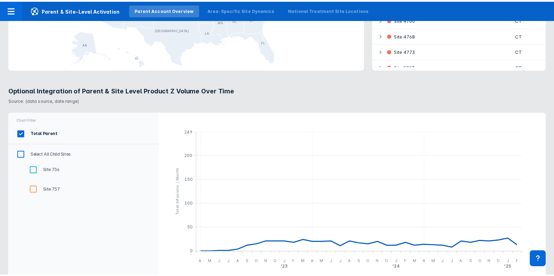
scroll to position [0, 0]
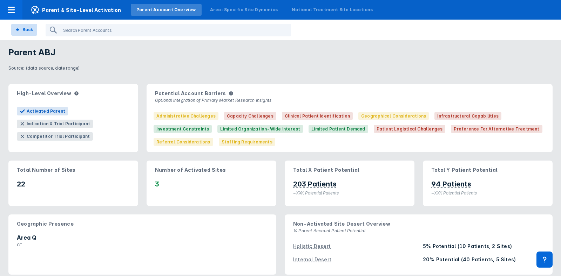
click at [19, 32] on div "Back" at bounding box center [24, 30] width 18 height 6
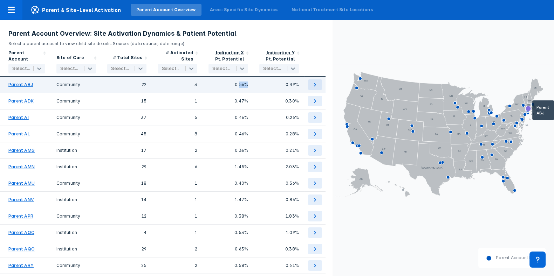
drag, startPoint x: 239, startPoint y: 84, endPoint x: 255, endPoint y: 87, distance: 16.3
click at [255, 87] on div "Parent ABJ Community 22 3 0.56% 0.49%" at bounding box center [162, 85] width 325 height 16
click at [255, 87] on div "0.49%" at bounding box center [279, 85] width 51 height 16
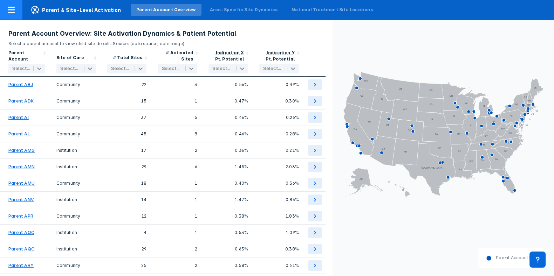
click at [14, 8] on icon at bounding box center [11, 10] width 8 height 8
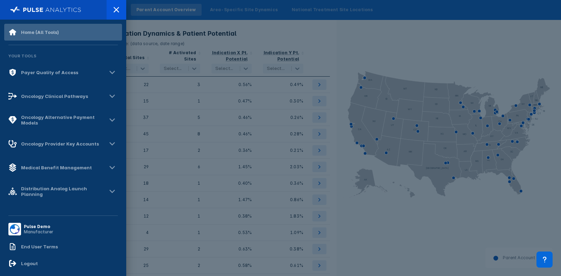
click at [36, 35] on div "Home (All Tools)" at bounding box center [33, 32] width 50 height 8
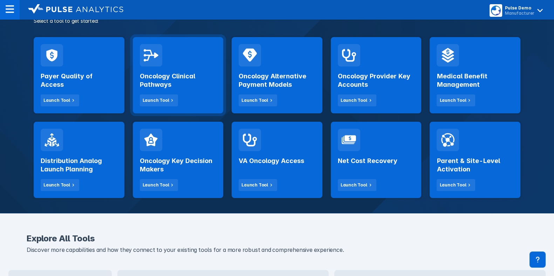
scroll to position [101, 0]
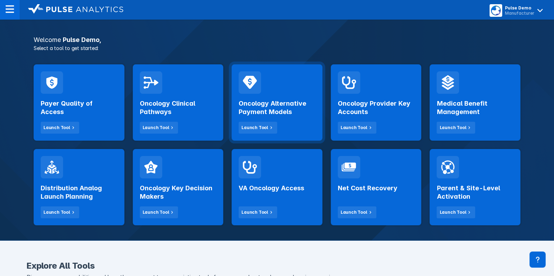
click at [279, 104] on h2 "Oncology Alternative Payment Models" at bounding box center [277, 107] width 77 height 17
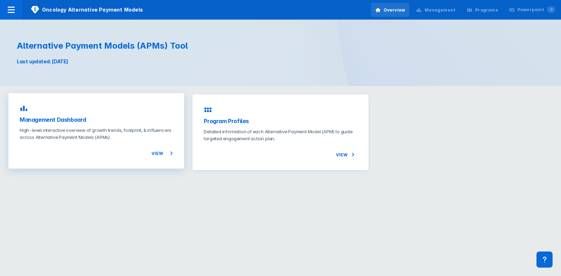
click at [119, 116] on h3 "Management Dashboard" at bounding box center [96, 120] width 153 height 8
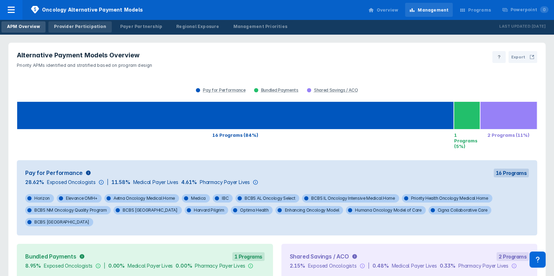
click at [82, 24] on div "Provider Participation" at bounding box center [80, 26] width 52 height 6
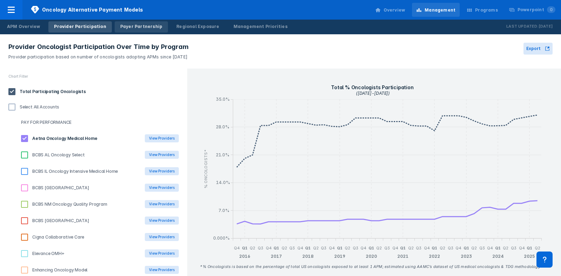
click at [135, 22] on link "Payer Partnership" at bounding box center [141, 26] width 53 height 11
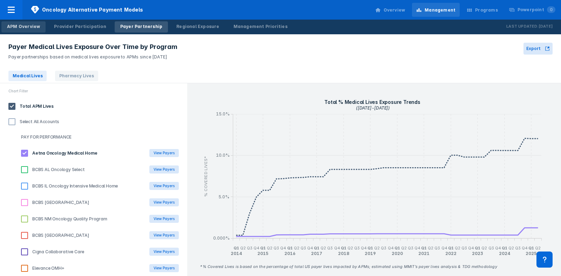
click at [29, 23] on div "APM Overview" at bounding box center [23, 26] width 33 height 6
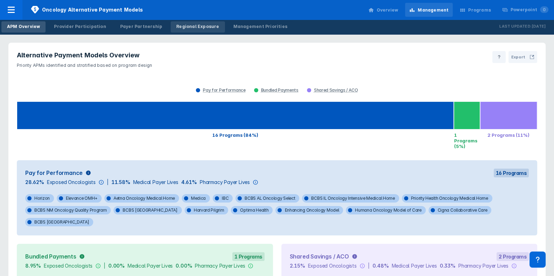
click at [176, 27] on div "Regional Exposure" at bounding box center [197, 26] width 43 height 6
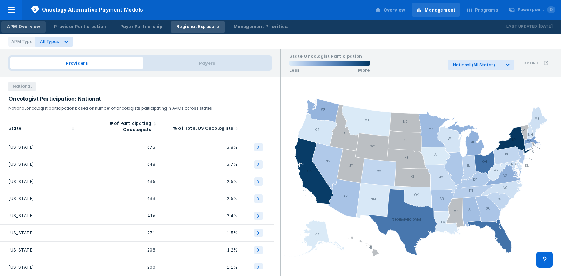
click at [39, 22] on link "APM Overview" at bounding box center [23, 26] width 44 height 11
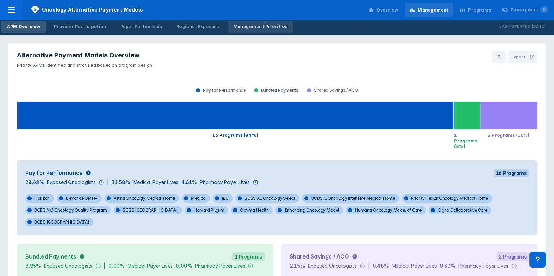
click at [233, 28] on div "Management Priorities" at bounding box center [260, 26] width 54 height 6
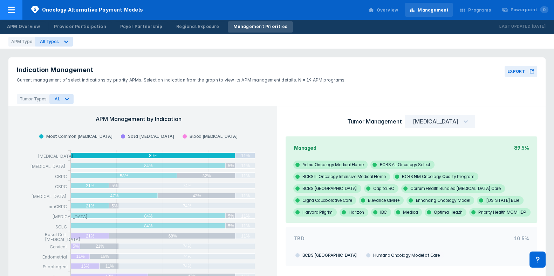
click at [16, 9] on div at bounding box center [11, 10] width 22 height 20
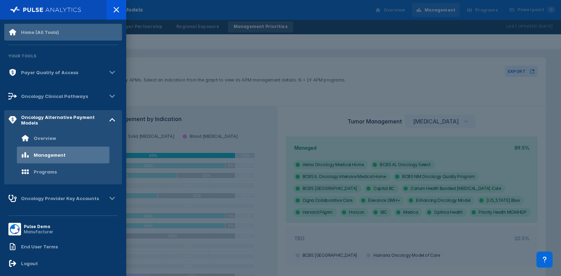
click at [44, 36] on div "Home (All Tools)" at bounding box center [33, 32] width 50 height 8
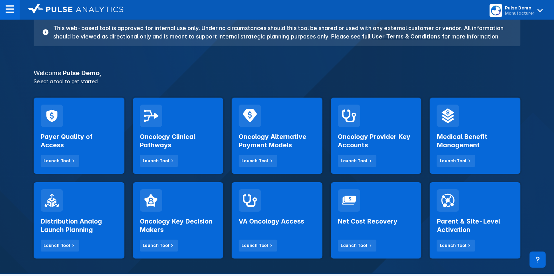
scroll to position [68, 0]
click at [380, 110] on div "Oncology Provider Key Accounts Launch Tool" at bounding box center [376, 136] width 91 height 76
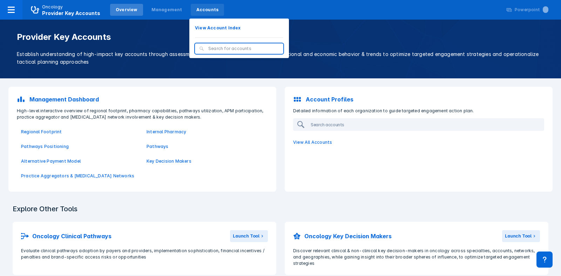
click at [207, 13] on div "Accounts" at bounding box center [208, 10] width 34 height 12
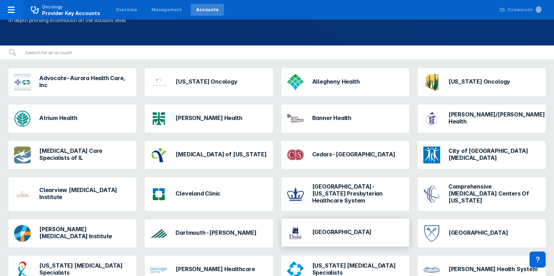
scroll to position [106, 0]
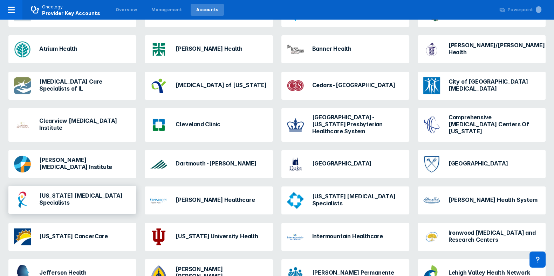
click at [114, 204] on div "[US_STATE] [MEDICAL_DATA] Specialists" at bounding box center [72, 200] width 128 height 28
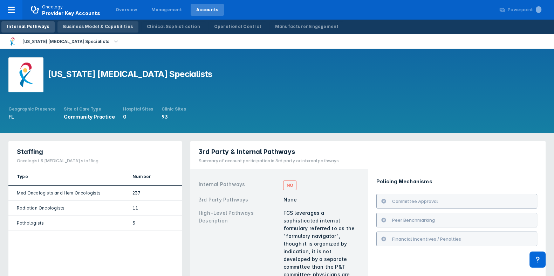
click at [121, 29] on div "Business Model & Capabilities" at bounding box center [98, 26] width 70 height 6
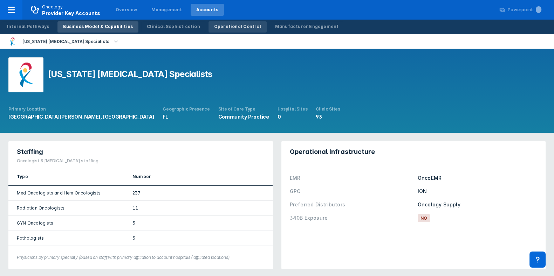
click at [221, 29] on div "Operational Control" at bounding box center [237, 26] width 47 height 6
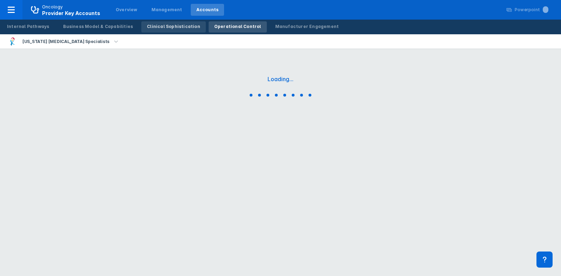
click at [165, 28] on div "Clinical Sophistication" at bounding box center [173, 26] width 53 height 6
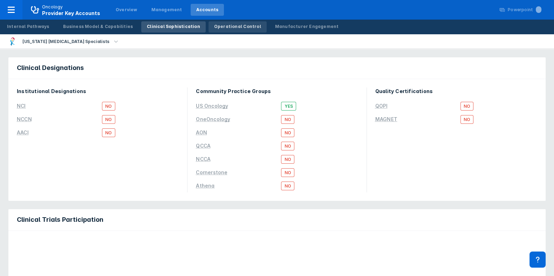
click at [214, 27] on div "Operational Control" at bounding box center [237, 26] width 47 height 6
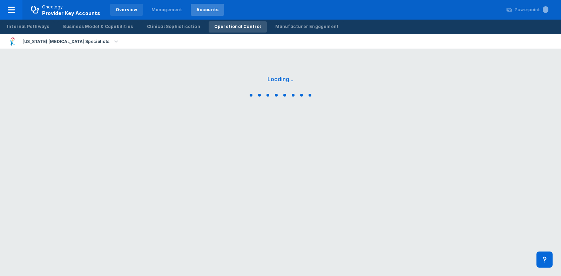
click at [110, 7] on div "Overview" at bounding box center [126, 10] width 33 height 12
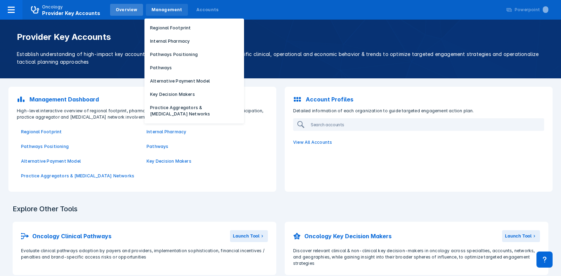
click at [151, 11] on div "Management" at bounding box center [166, 10] width 31 height 6
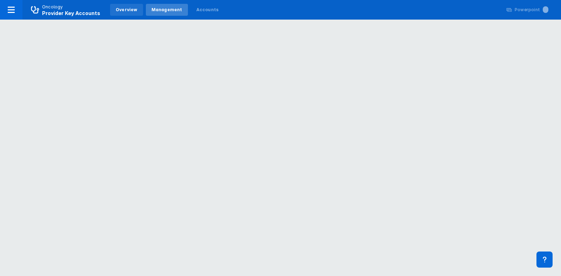
click at [115, 6] on div "Overview" at bounding box center [126, 10] width 33 height 12
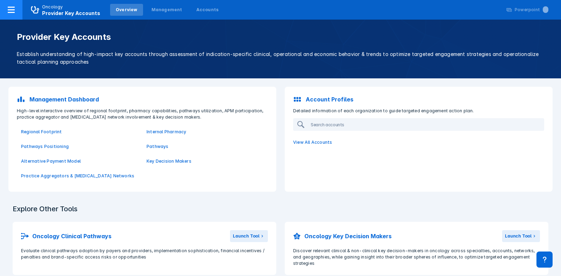
click at [77, 11] on span "Provider Key Accounts" at bounding box center [71, 13] width 58 height 6
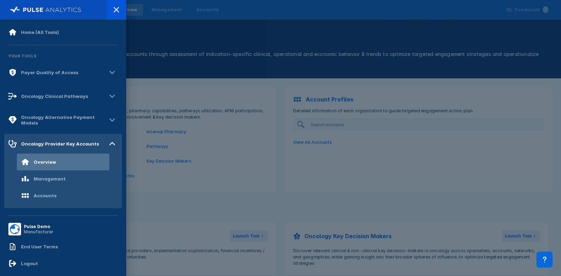
click at [165, 66] on div at bounding box center [280, 138] width 561 height 276
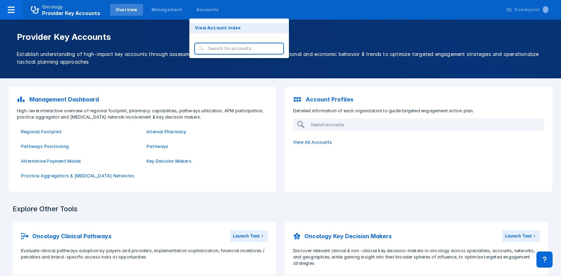
click at [210, 23] on button "View Account Index" at bounding box center [238, 28] width 99 height 11
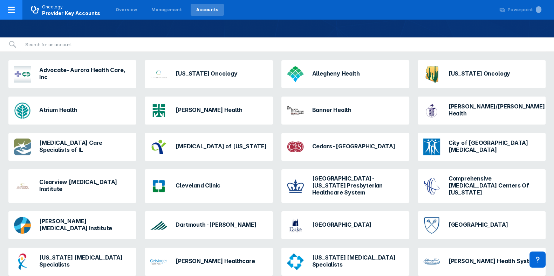
scroll to position [23, 0]
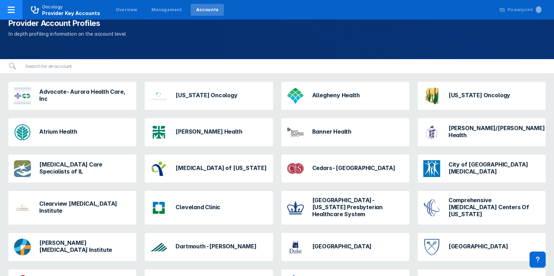
click at [79, 12] on span "Provider Key Accounts" at bounding box center [71, 13] width 58 height 6
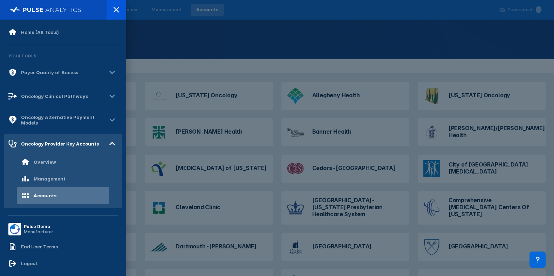
scroll to position [0, 0]
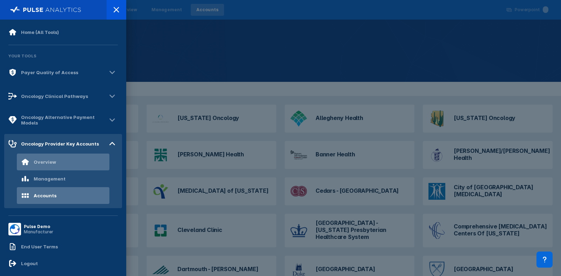
click at [64, 166] on div "Overview" at bounding box center [63, 162] width 92 height 17
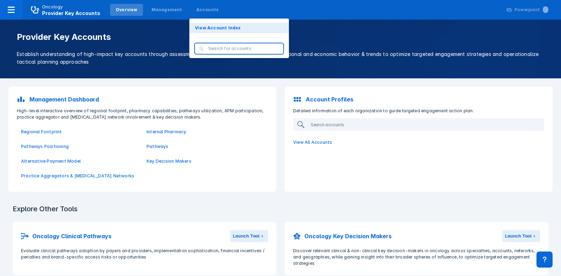
click at [199, 30] on p "View Account Index" at bounding box center [218, 28] width 46 height 6
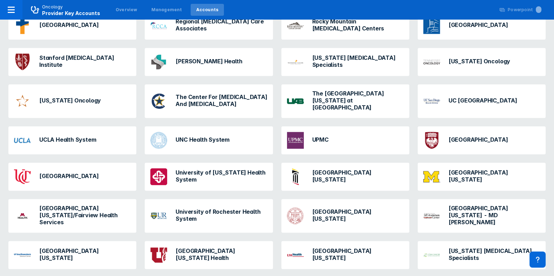
scroll to position [614, 0]
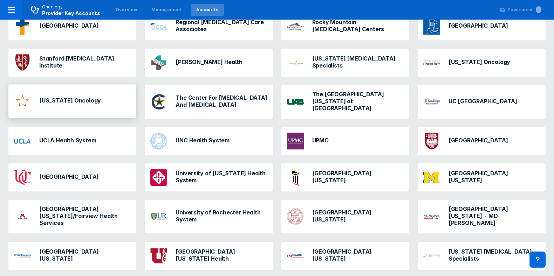
click at [112, 97] on div "[US_STATE] Oncology" at bounding box center [72, 101] width 128 height 34
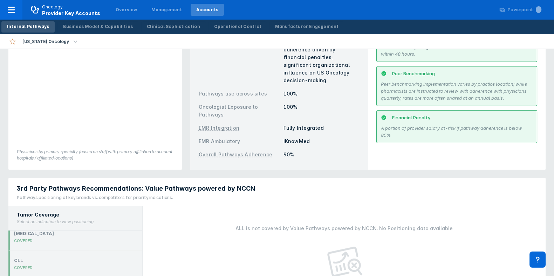
scroll to position [60, 0]
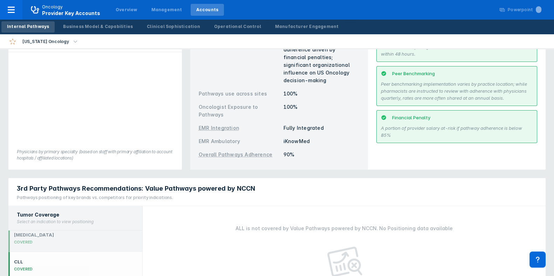
click at [61, 253] on div "CLL COVERED" at bounding box center [75, 265] width 134 height 27
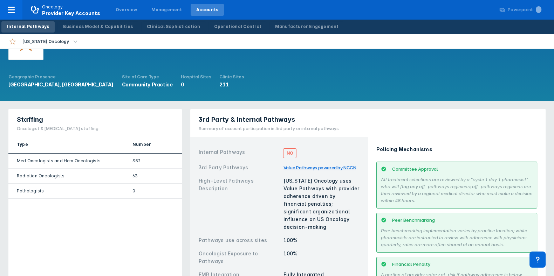
scroll to position [0, 0]
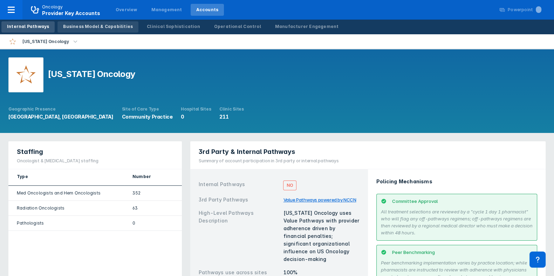
click at [83, 27] on div "Business Model & Capabilities" at bounding box center [98, 26] width 70 height 6
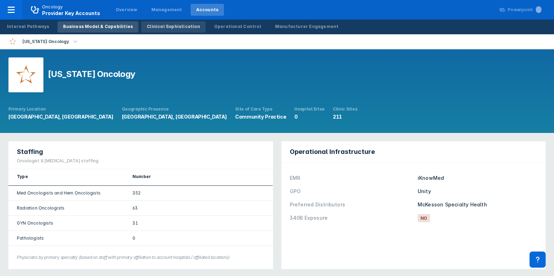
click at [147, 29] on div "Clinical Sophistication" at bounding box center [173, 26] width 53 height 6
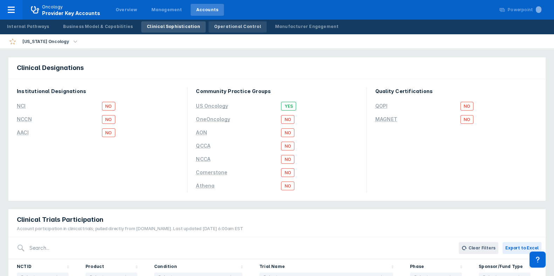
click at [214, 29] on div "Operational Control" at bounding box center [237, 26] width 47 height 6
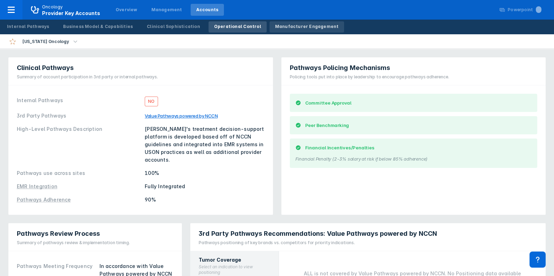
click at [279, 21] on link "Manufacturer Engagement" at bounding box center [306, 26] width 75 height 11
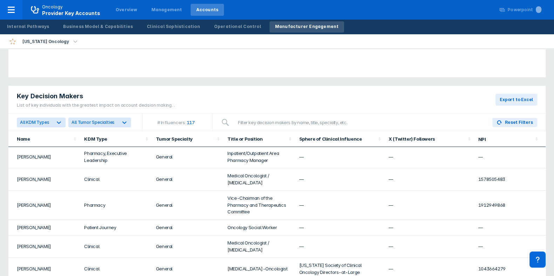
scroll to position [250, 0]
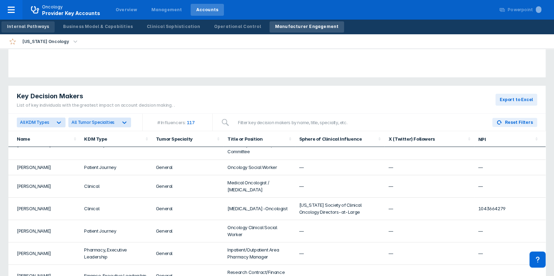
click at [37, 27] on div "Internal Pathways" at bounding box center [28, 26] width 42 height 6
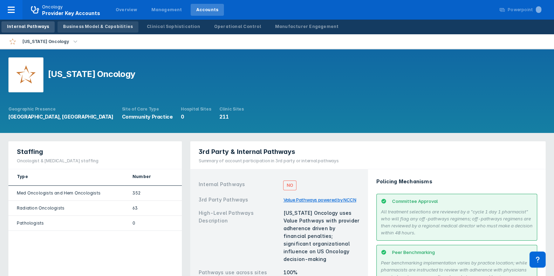
click at [81, 29] on div "Business Model & Capabilities" at bounding box center [98, 26] width 70 height 6
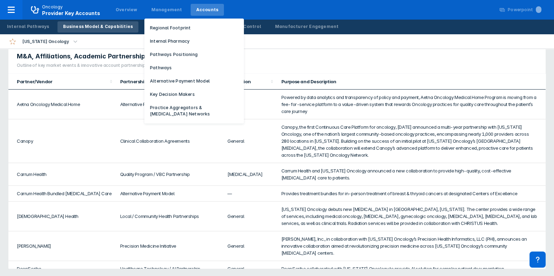
click at [151, 2] on div "Management Regional Footprint Internal Pharmacy Pathways Positioning Pathways A…" at bounding box center [166, 10] width 45 height 18
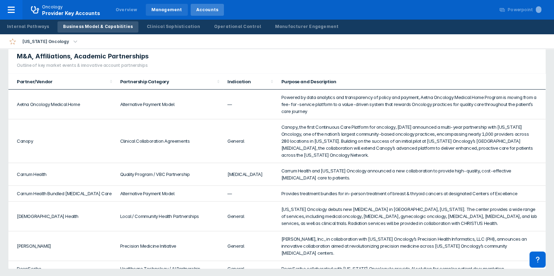
click at [154, 10] on div "Management" at bounding box center [166, 10] width 31 height 6
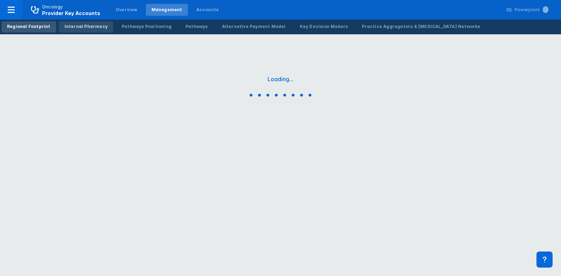
click at [81, 23] on div "Internal Pharmacy" at bounding box center [85, 26] width 43 height 6
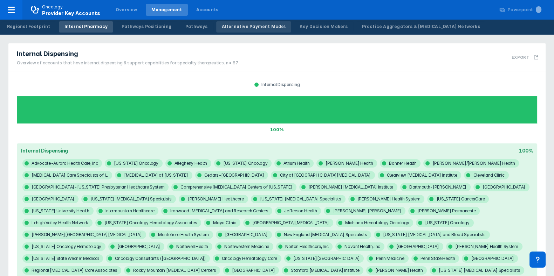
click at [216, 30] on link "Alternative Payment Model" at bounding box center [253, 26] width 75 height 11
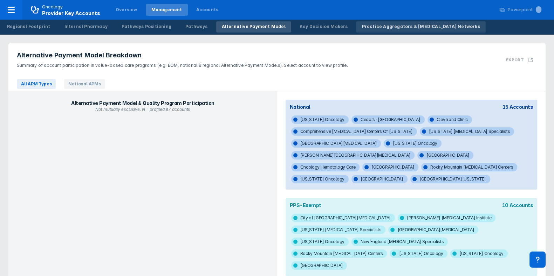
click at [362, 26] on div "Practice Aggregators & [MEDICAL_DATA] Networks" at bounding box center [421, 26] width 118 height 6
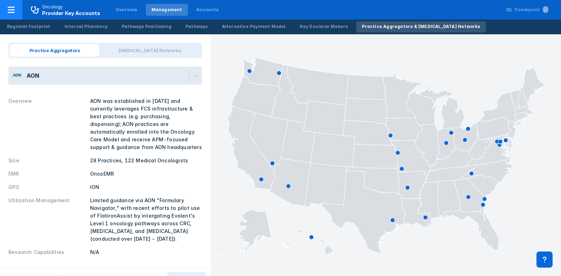
click at [5, 19] on div at bounding box center [11, 10] width 22 height 20
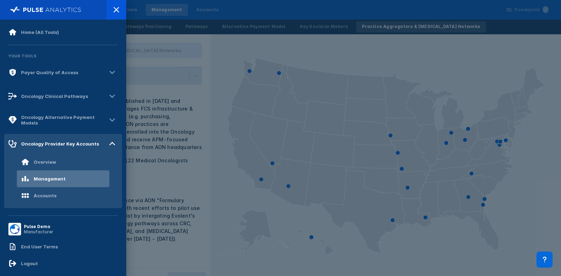
click at [169, 41] on div at bounding box center [280, 138] width 561 height 276
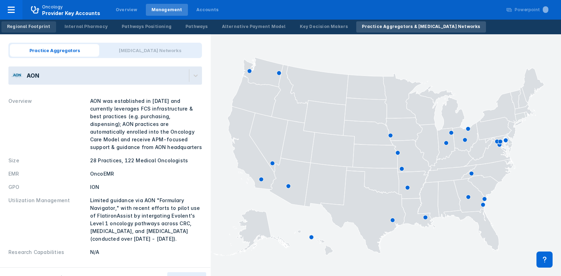
click at [39, 32] on link "Regional Footprint" at bounding box center [28, 26] width 55 height 11
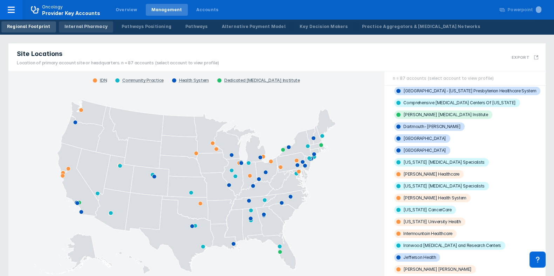
click at [92, 28] on div "Internal Pharmacy" at bounding box center [85, 26] width 43 height 6
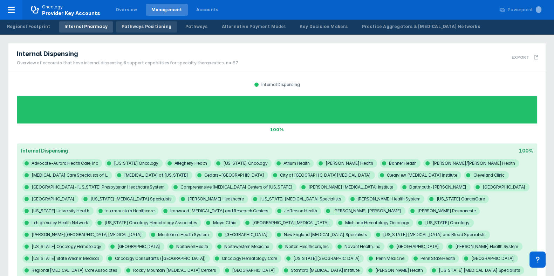
click at [139, 29] on div "Pathways Positioning" at bounding box center [147, 26] width 50 height 6
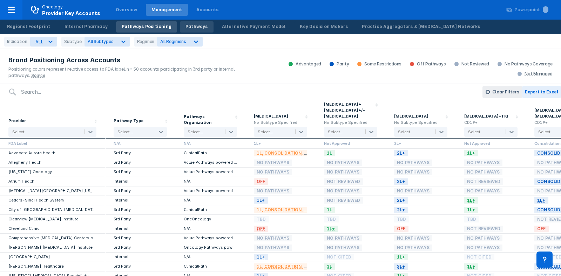
click at [185, 24] on div "Pathways" at bounding box center [196, 26] width 22 height 6
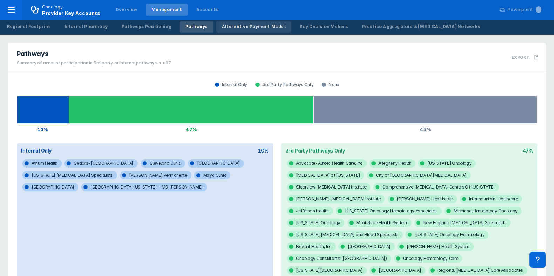
click at [245, 25] on div "Alternative Payment Model" at bounding box center [254, 26] width 64 height 6
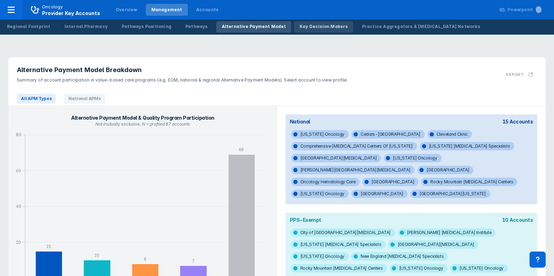
click at [300, 25] on div "Key Decision Makers" at bounding box center [324, 26] width 48 height 6
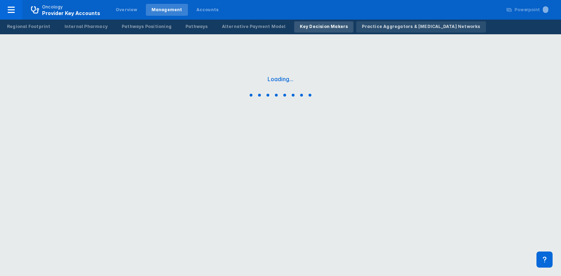
click at [356, 31] on link "Practice Aggregators & [MEDICAL_DATA] Networks" at bounding box center [420, 26] width 129 height 11
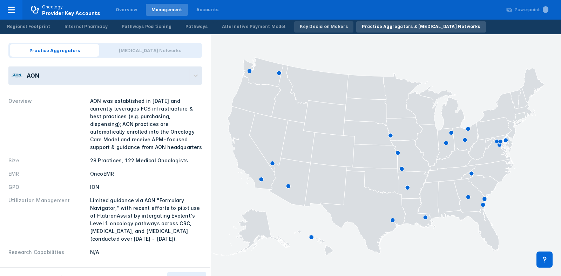
click at [302, 21] on link "Key Decision Makers" at bounding box center [324, 26] width 60 height 11
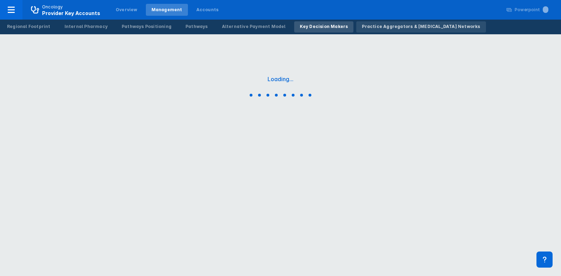
click at [362, 29] on div "Practice Aggregators & [MEDICAL_DATA] Networks" at bounding box center [421, 26] width 118 height 6
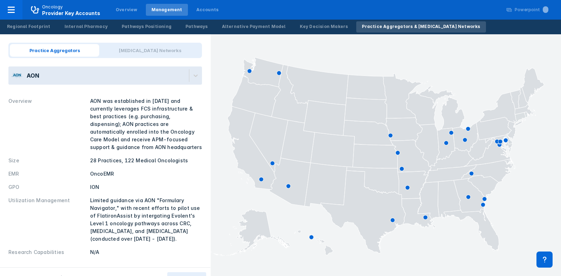
click at [137, 84] on div "AON" at bounding box center [104, 76] width 193 height 18
click at [112, 66] on div "Practice Aggregators Cancer Networks AON Overview AON was established in 2018 a…" at bounding box center [105, 151] width 210 height 234
click at [14, 6] on icon at bounding box center [11, 10] width 8 height 8
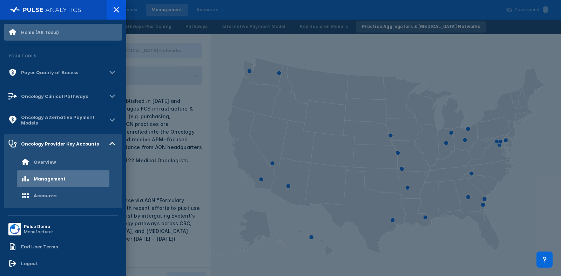
click at [52, 32] on div "Home (All Tools)" at bounding box center [40, 32] width 38 height 6
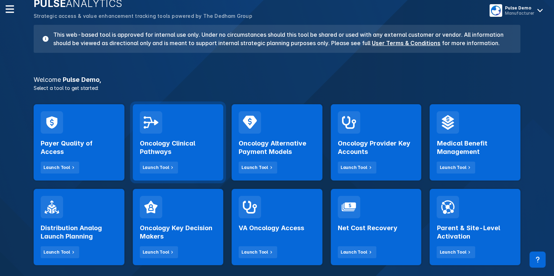
scroll to position [63, 0]
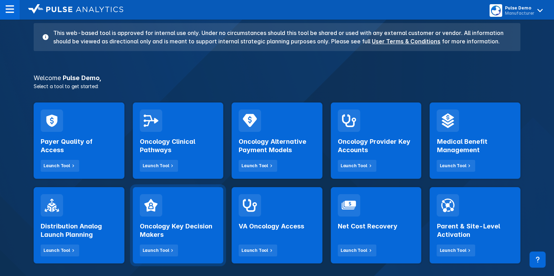
click at [166, 206] on div "Oncology Key Decision Makers Launch Tool" at bounding box center [178, 225] width 91 height 76
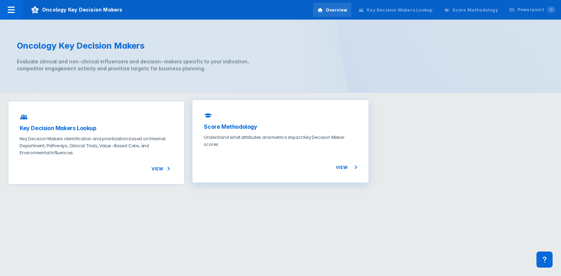
click at [280, 132] on div "Score Methodology Understand what attributes and metrics impact Key Decision Ma…" at bounding box center [280, 141] width 176 height 83
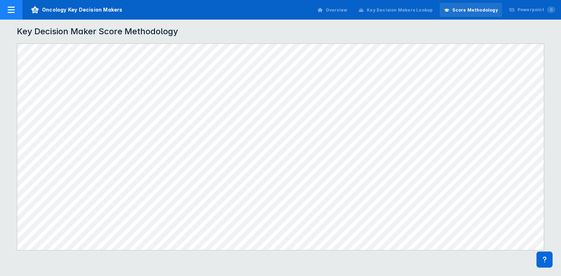
click at [0, 8] on div at bounding box center [11, 10] width 22 height 20
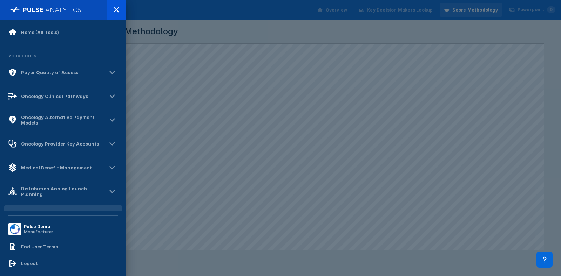
click at [353, 73] on div at bounding box center [280, 138] width 561 height 276
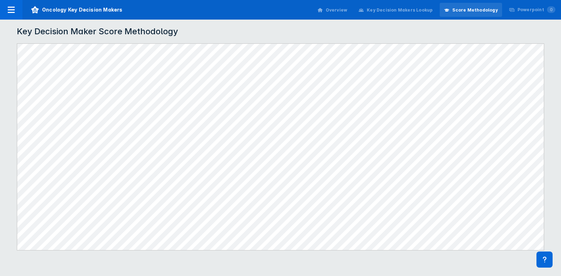
click at [400, 19] on div "Overview Key Decision Makers Lookup Score Methodology Powerpoint 0" at bounding box center [435, 10] width 249 height 20
click at [399, 16] on div "Key Decision Makers Lookup" at bounding box center [395, 10] width 83 height 15
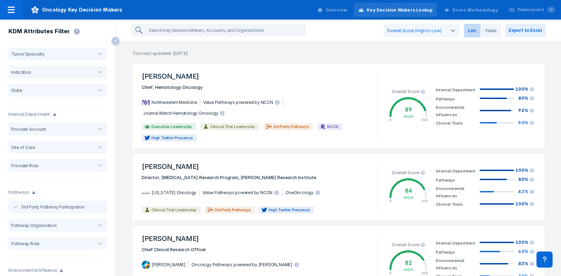
click at [469, 9] on div "Score Methodology" at bounding box center [474, 10] width 45 height 6
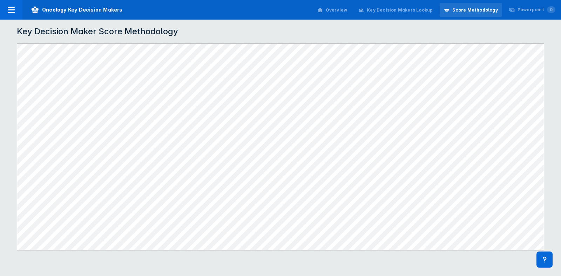
click at [412, 11] on div "Key Decision Makers Lookup" at bounding box center [399, 10] width 66 height 6
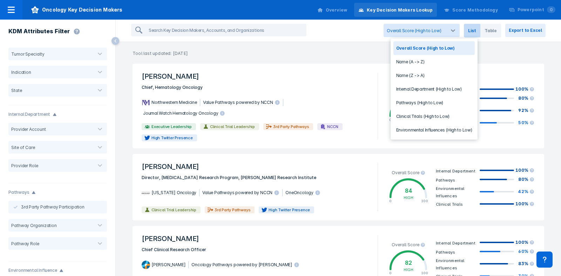
click at [438, 26] on div "Overall Score (High to Low)" at bounding box center [415, 30] width 62 height 13
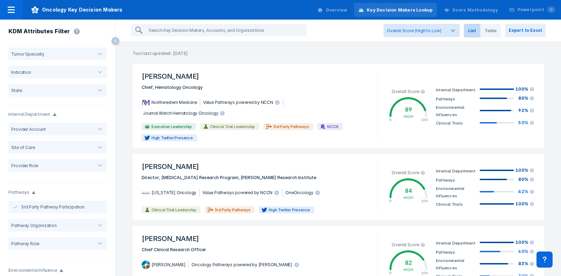
click at [438, 26] on div "Overall Score (High to Low)" at bounding box center [415, 30] width 62 height 13
click at [487, 34] on span "Table" at bounding box center [490, 31] width 21 height 14
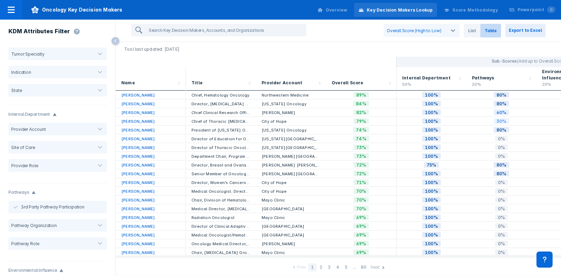
click at [466, 19] on div "Overview Key Decision Makers Lookup Score Methodology Powerpoint 0" at bounding box center [435, 10] width 249 height 20
click at [479, 32] on span "List" at bounding box center [471, 31] width 16 height 14
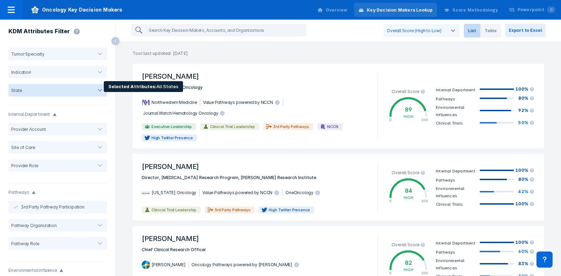
click at [51, 88] on div at bounding box center [57, 90] width 65 height 5
click at [51, 88] on div at bounding box center [57, 90] width 64 height 5
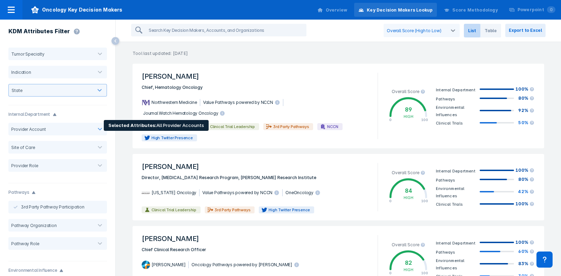
click at [49, 137] on div "Provider Account" at bounding box center [57, 129] width 98 height 18
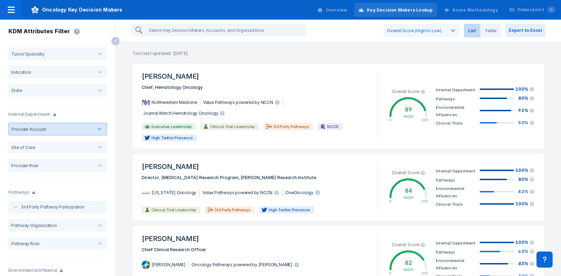
click at [41, 126] on div "Provider Account" at bounding box center [57, 129] width 98 height 13
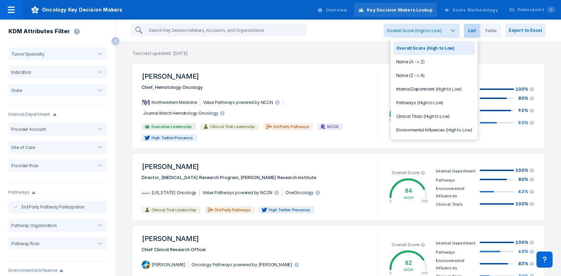
click at [413, 27] on div "Overall Score (High to Low)" at bounding box center [415, 30] width 62 height 13
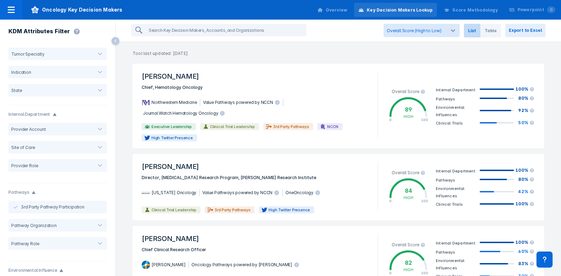
click at [413, 27] on div "Overall Score (High to Low)" at bounding box center [415, 30] width 62 height 13
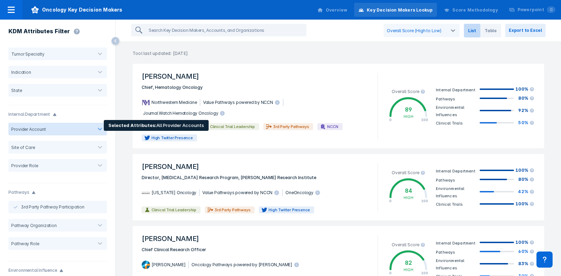
click at [75, 126] on div at bounding box center [69, 129] width 47 height 7
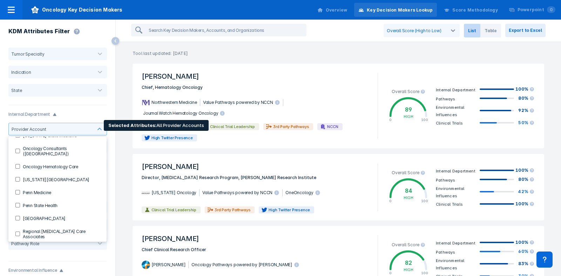
scroll to position [771, 0]
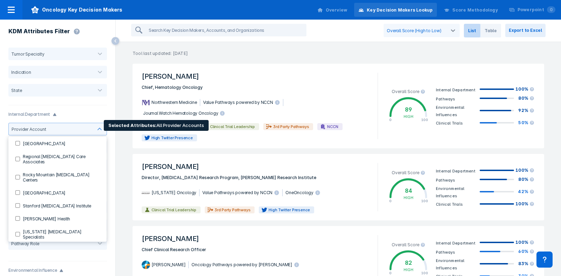
click at [37, 260] on label "[US_STATE] Oncology" at bounding box center [43, 263] width 47 height 6
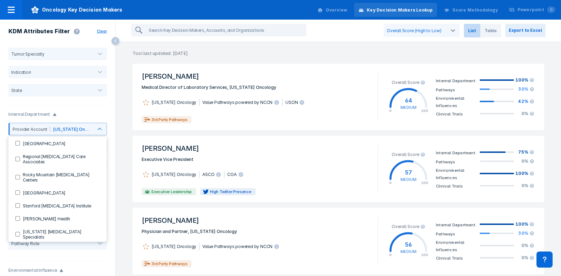
click at [497, 22] on div "Overall Score (High to Low) List Table Export to Excel" at bounding box center [338, 31] width 445 height 22
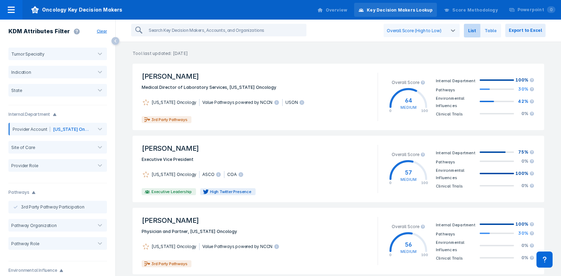
click at [494, 25] on span "Table" at bounding box center [490, 31] width 21 height 14
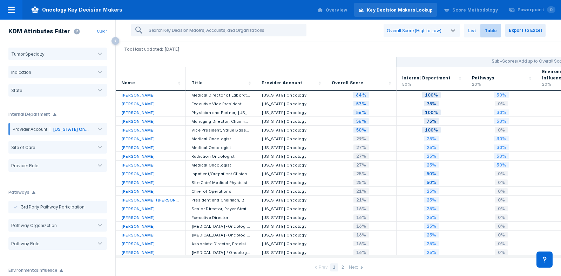
click at [471, 26] on span "List" at bounding box center [471, 31] width 16 height 14
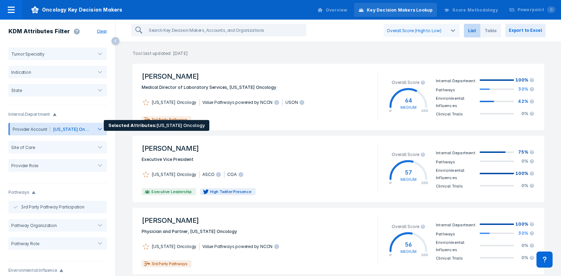
click at [64, 129] on span "[US_STATE] Oncology" at bounding box center [76, 129] width 46 height 5
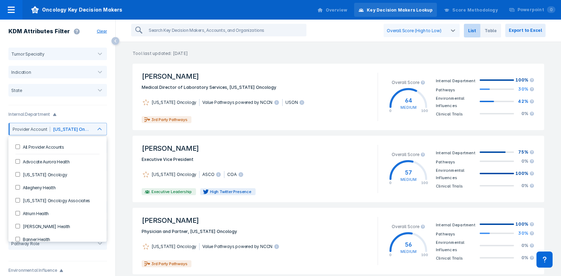
click at [16, 147] on Accounts-checkbox "All Provider Accounts" at bounding box center [17, 147] width 5 height 5
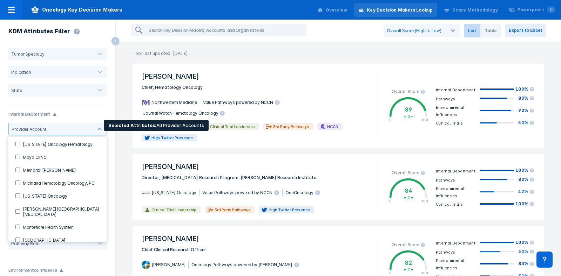
scroll to position [535, 0]
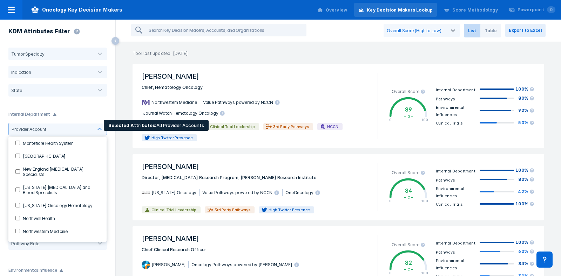
click at [19, 229] on Medicine-checkbox "Northwestern Medicine" at bounding box center [17, 231] width 5 height 5
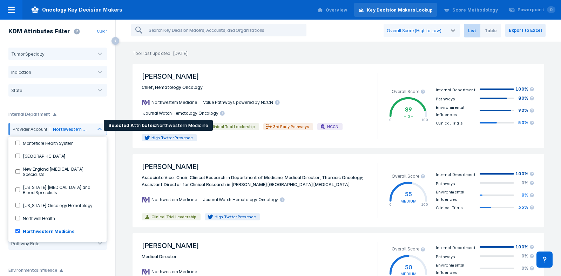
click at [19, 229] on Medicine-checkbox "Northwestern Medicine" at bounding box center [17, 231] width 5 height 5
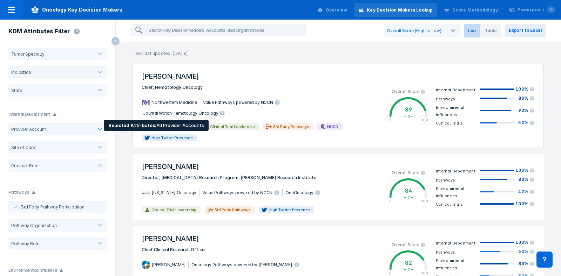
click at [242, 91] on div "Northwestern Medicine Value Pathways powered by NCCN Journal Watch Hematology O…" at bounding box center [255, 106] width 236 height 30
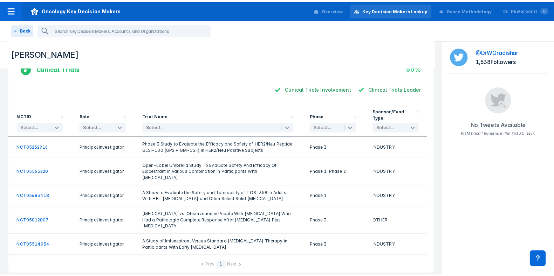
scroll to position [476, 0]
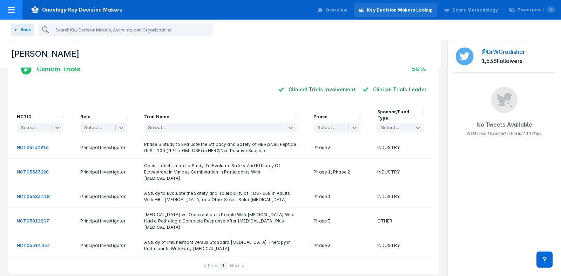
drag, startPoint x: 16, startPoint y: 25, endPoint x: 12, endPoint y: 5, distance: 20.8
click at [17, 26] on button "Back" at bounding box center [22, 30] width 22 height 12
click at [12, 5] on div at bounding box center [11, 10] width 22 height 20
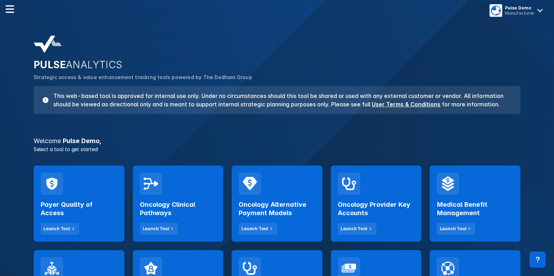
click at [65, 38] on div "PULSE ANALYTICS Strategic access & value enhancement tracking tools powered by …" at bounding box center [276, 75] width 495 height 87
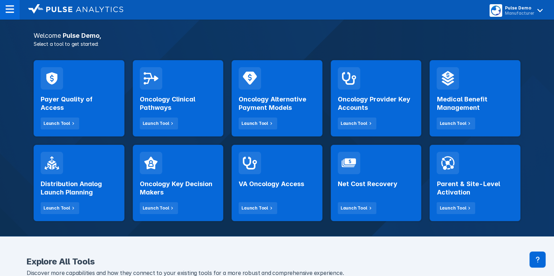
scroll to position [105, 0]
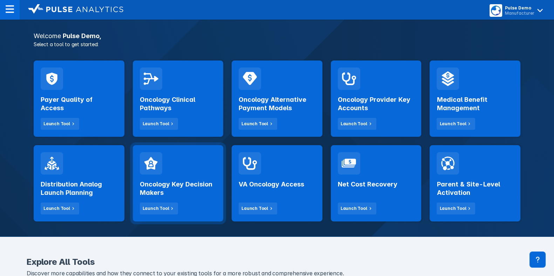
click at [185, 209] on div "Oncology Key Decision Makers Launch Tool" at bounding box center [178, 195] width 77 height 40
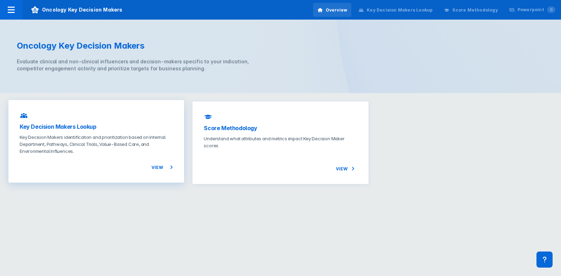
click at [147, 164] on div "View" at bounding box center [96, 163] width 153 height 17
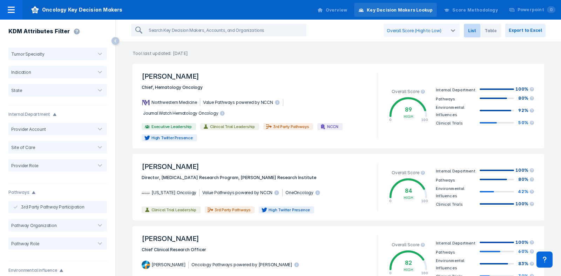
click at [480, 11] on div "Score Methodology" at bounding box center [474, 10] width 45 height 6
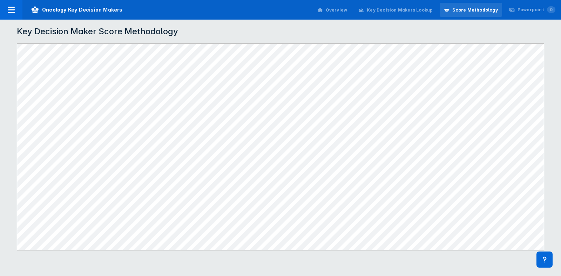
click at [412, 8] on div "Key Decision Makers Lookup" at bounding box center [399, 10] width 66 height 6
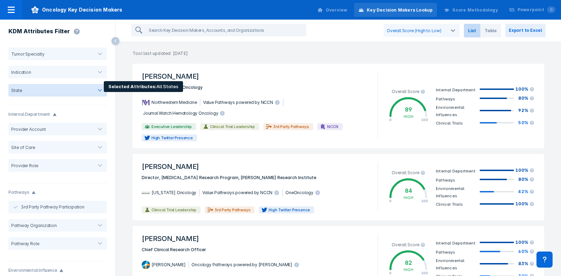
click at [32, 91] on div at bounding box center [57, 90] width 65 height 5
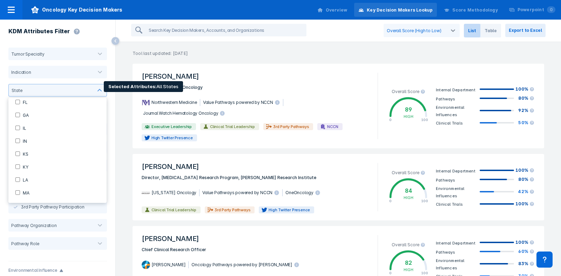
scroll to position [84, 0]
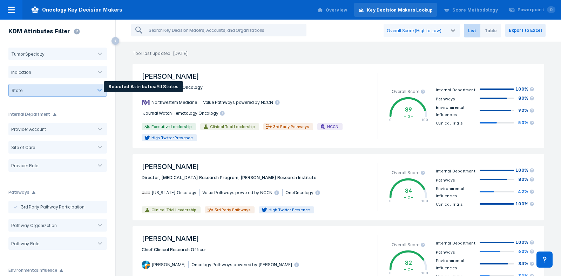
click at [57, 91] on div at bounding box center [57, 90] width 64 height 5
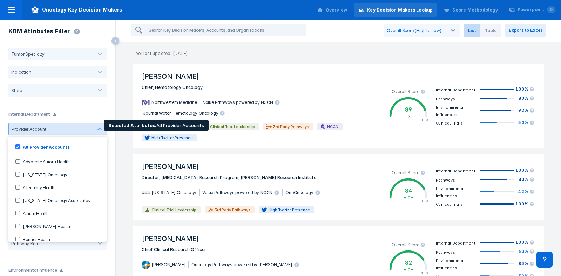
click at [51, 131] on div at bounding box center [69, 129] width 41 height 5
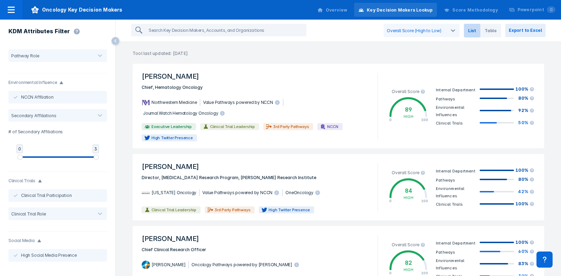
scroll to position [188, 0]
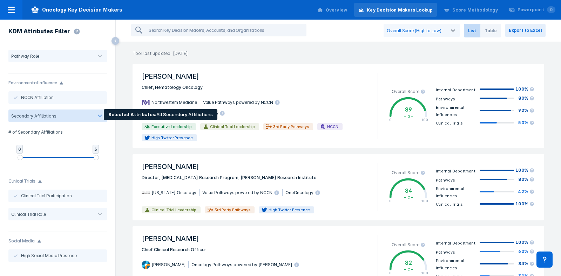
click at [63, 117] on button "Secondary Affiliations" at bounding box center [57, 116] width 98 height 13
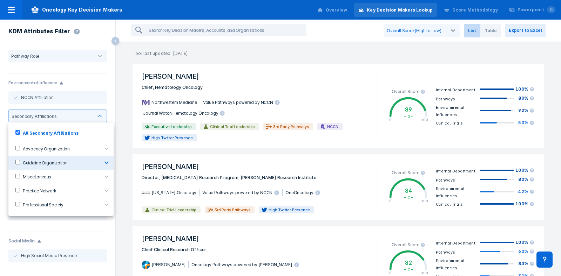
click at [103, 161] on icon "button" at bounding box center [106, 163] width 8 height 8
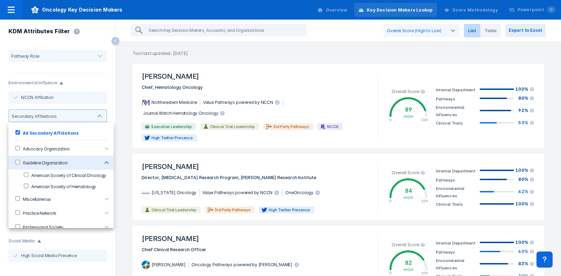
click at [102, 161] on icon "button" at bounding box center [106, 163] width 8 height 8
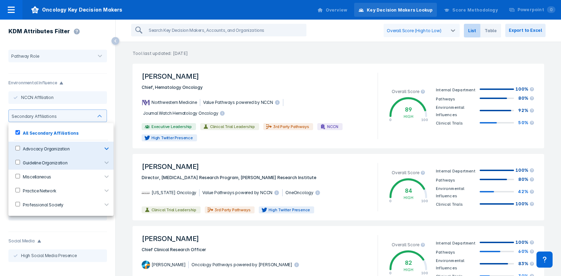
click at [105, 148] on icon "button" at bounding box center [106, 149] width 4 height 2
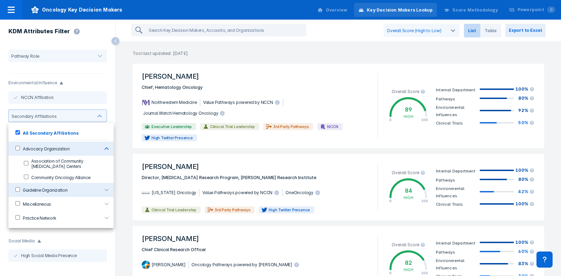
click at [105, 147] on button "button" at bounding box center [106, 149] width 14 height 14
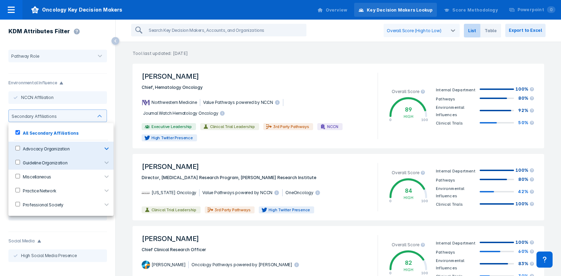
click at [105, 148] on icon "button" at bounding box center [106, 149] width 4 height 2
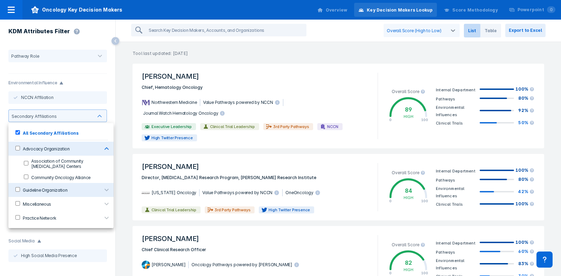
click at [105, 147] on button "button" at bounding box center [106, 149] width 14 height 14
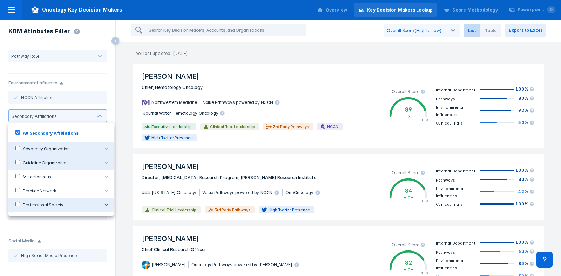
click at [108, 205] on icon "button" at bounding box center [106, 205] width 8 height 8
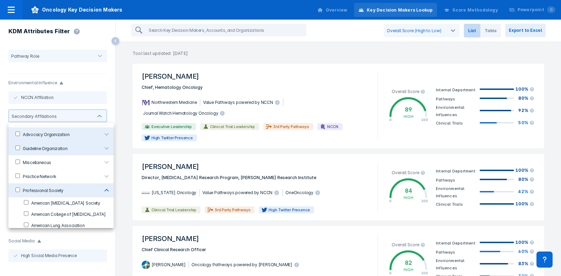
scroll to position [14, 0]
click at [102, 188] on icon "button" at bounding box center [106, 191] width 8 height 8
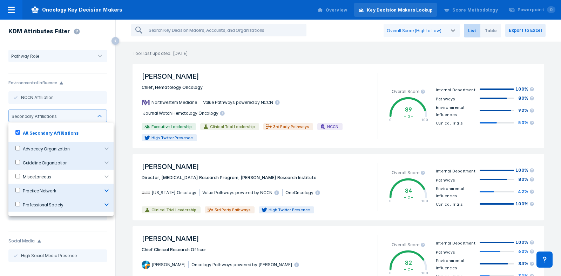
click at [103, 190] on icon "button" at bounding box center [106, 191] width 8 height 8
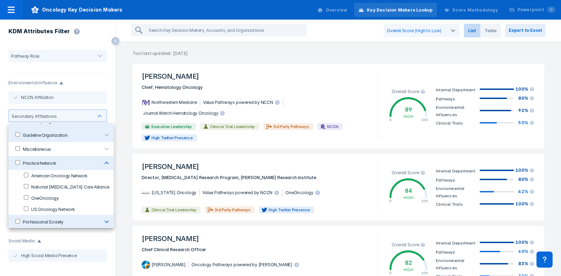
scroll to position [27, 0]
click at [102, 164] on icon "button" at bounding box center [106, 164] width 8 height 8
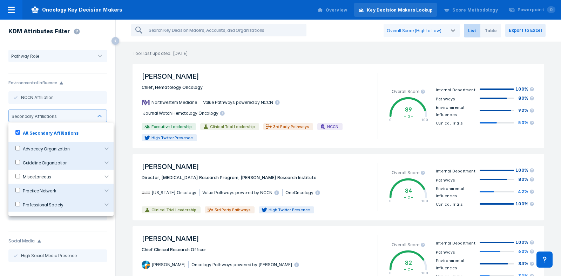
click at [84, 121] on div at bounding box center [280, 138] width 561 height 276
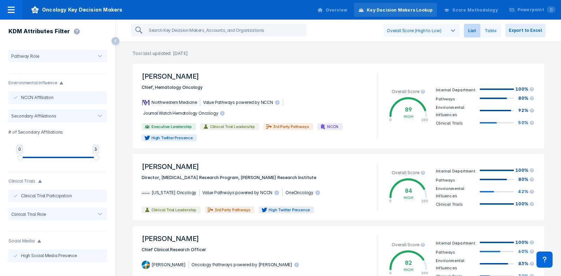
click at [493, 32] on span "Table" at bounding box center [490, 31] width 21 height 14
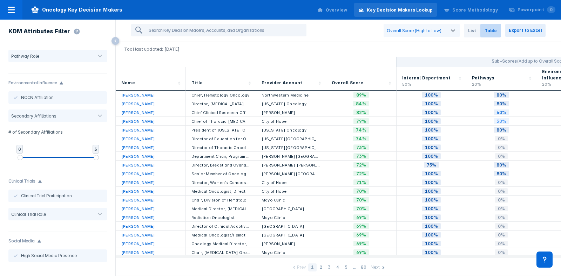
click at [521, 75] on div "Pathways 20%" at bounding box center [501, 81] width 59 height 13
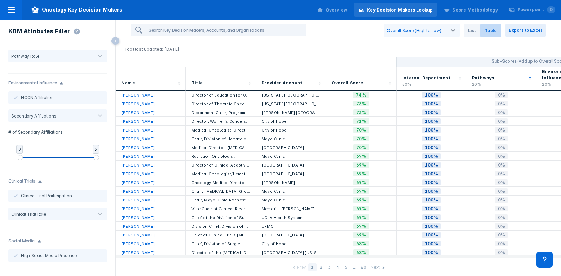
click at [521, 75] on div "Pathways 20%" at bounding box center [501, 81] width 59 height 13
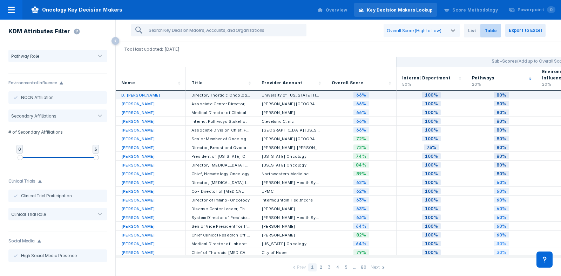
click at [133, 93] on link "D. Ross Camidge" at bounding box center [140, 95] width 39 height 5
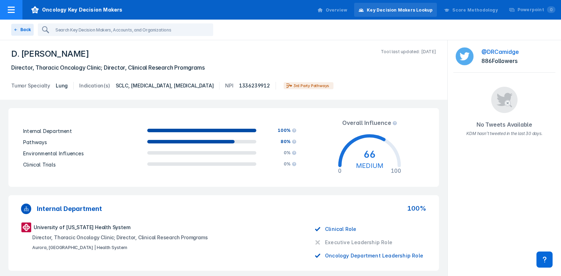
click at [15, 11] on icon at bounding box center [11, 10] width 8 height 8
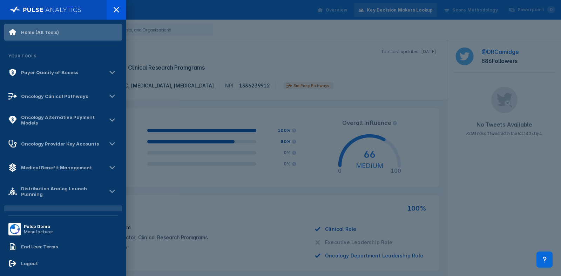
click at [27, 31] on div "Home (All Tools)" at bounding box center [40, 32] width 38 height 6
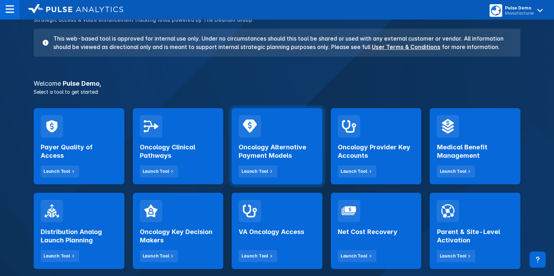
scroll to position [56, 0]
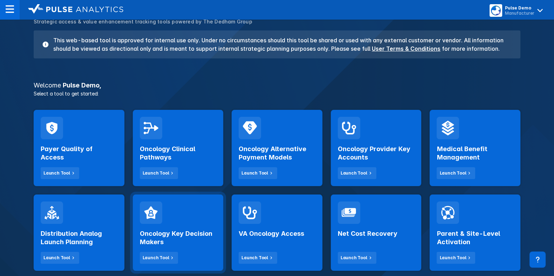
click at [188, 215] on div "Oncology Key Decision Makers Launch Tool" at bounding box center [178, 233] width 91 height 76
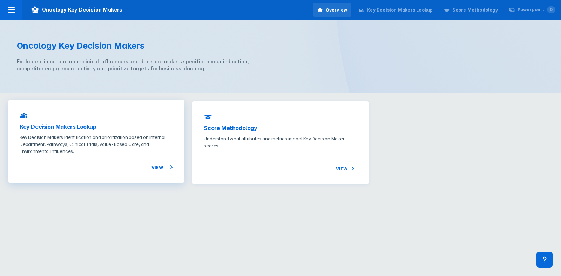
click at [124, 149] on p "Key Decision Makers identification and prioritization based on Internal Departm…" at bounding box center [96, 144] width 153 height 21
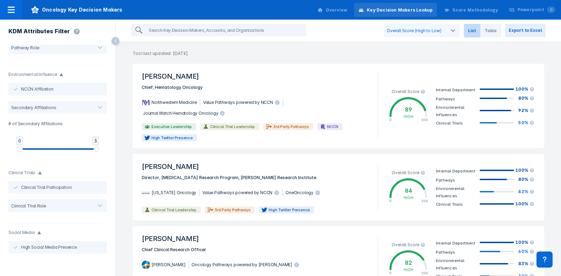
scroll to position [207, 0]
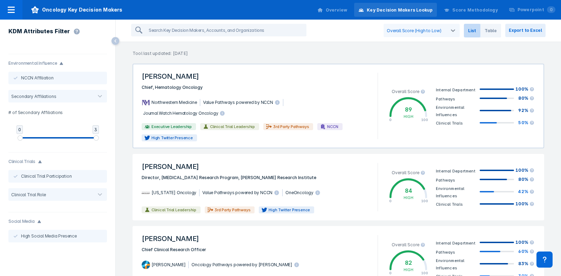
click at [343, 77] on span "William Gradishar" at bounding box center [255, 76] width 236 height 15
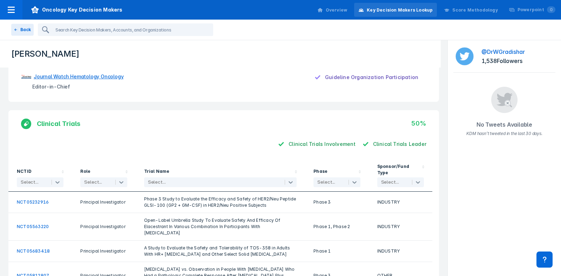
scroll to position [424, 0]
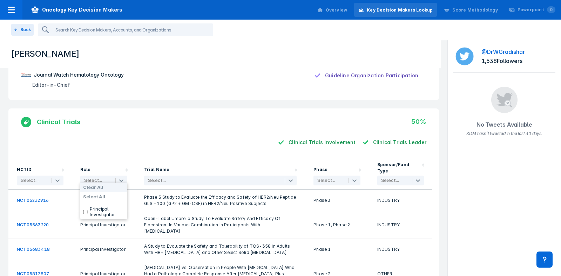
click at [114, 176] on div at bounding box center [120, 180] width 14 height 9
click at [162, 177] on div at bounding box center [213, 180] width 131 height 7
click at [257, 122] on div "Clinical Trials 50%" at bounding box center [228, 122] width 395 height 8
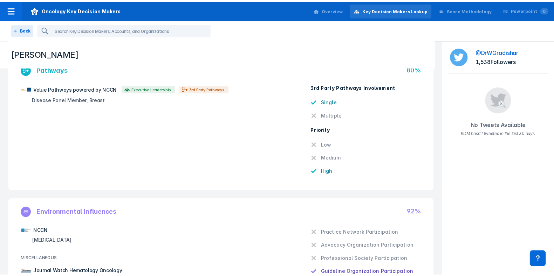
scroll to position [0, 0]
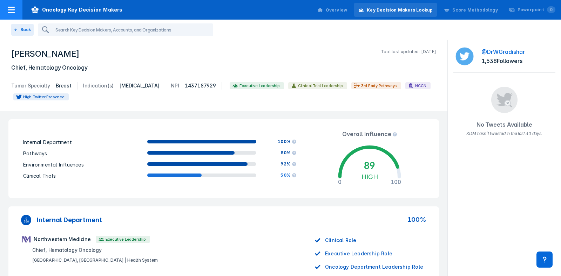
click at [11, 9] on icon at bounding box center [11, 10] width 8 height 8
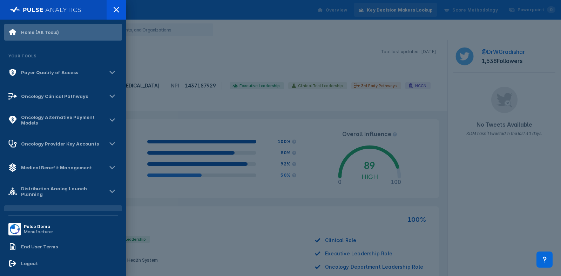
click at [35, 29] on div "Home (All Tools)" at bounding box center [40, 32] width 38 height 6
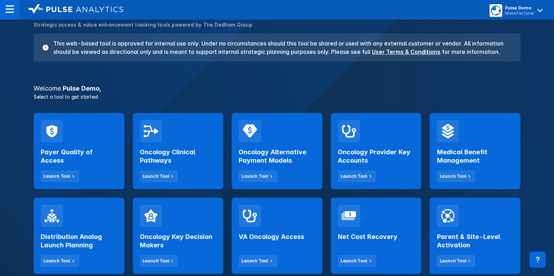
scroll to position [68, 0]
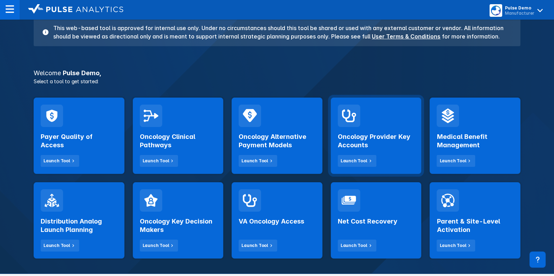
click at [394, 118] on div "Oncology Provider Key Accounts Launch Tool" at bounding box center [376, 136] width 91 height 76
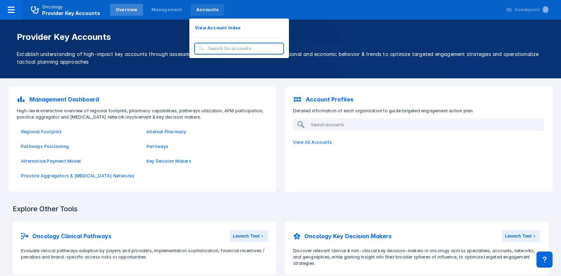
click at [196, 13] on div "Accounts" at bounding box center [208, 10] width 34 height 12
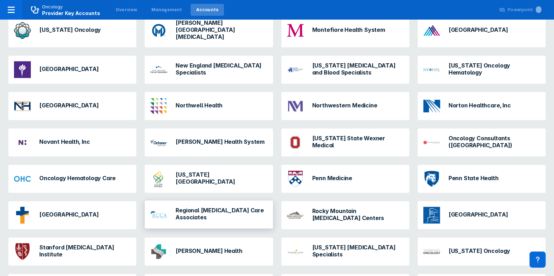
scroll to position [504, 0]
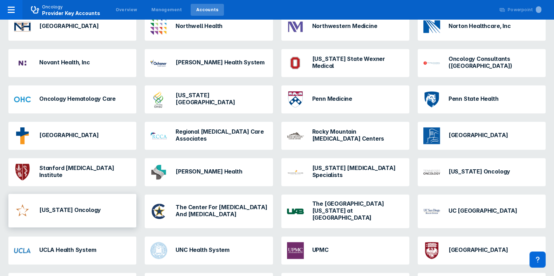
click at [93, 208] on div "[US_STATE] Oncology" at bounding box center [72, 211] width 128 height 34
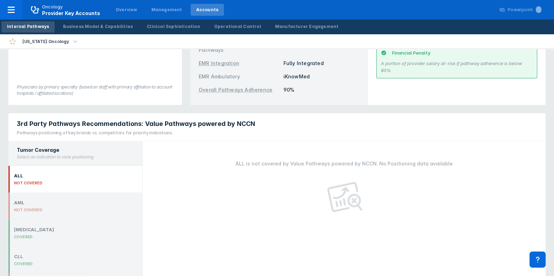
scroll to position [244, 0]
click at [84, 251] on div "CLL COVERED" at bounding box center [75, 260] width 134 height 27
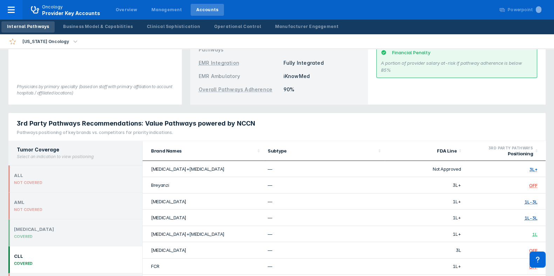
click at [84, 251] on div "CLL COVERED" at bounding box center [75, 260] width 134 height 27
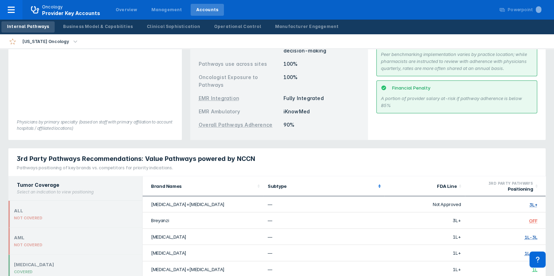
scroll to position [0, 0]
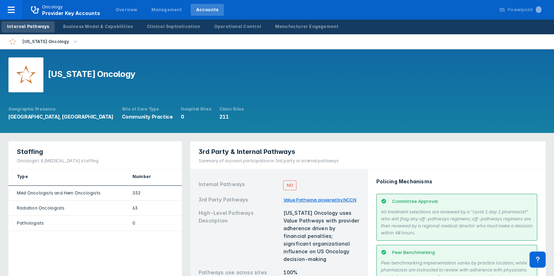
click at [46, 46] on div "[US_STATE] Oncology" at bounding box center [46, 42] width 52 height 10
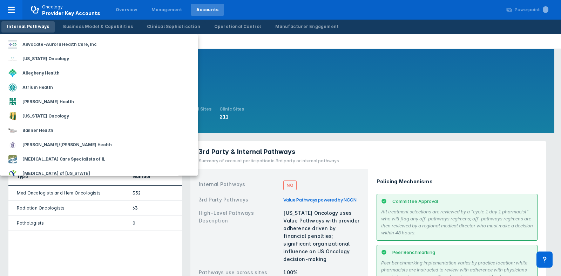
drag, startPoint x: 301, startPoint y: 90, endPoint x: 36, endPoint y: 27, distance: 271.8
click at [36, 27] on div at bounding box center [280, 138] width 561 height 276
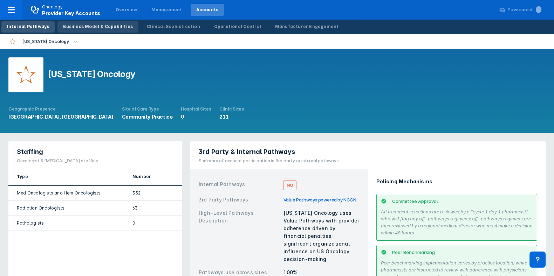
click at [88, 29] on div "Business Model & Capabilities" at bounding box center [98, 26] width 70 height 6
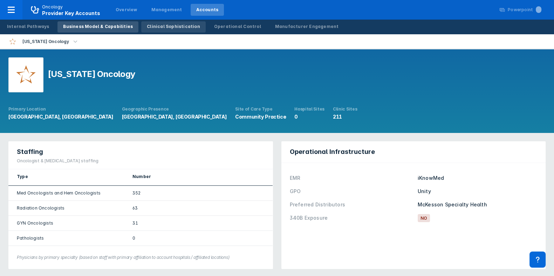
click at [160, 32] on link "Clinical Sophistication" at bounding box center [173, 26] width 64 height 11
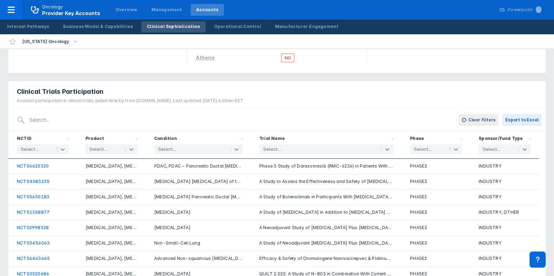
scroll to position [128, 0]
drag, startPoint x: 112, startPoint y: 148, endPoint x: 96, endPoint y: 152, distance: 17.1
click at [96, 152] on div at bounding box center [104, 150] width 30 height 7
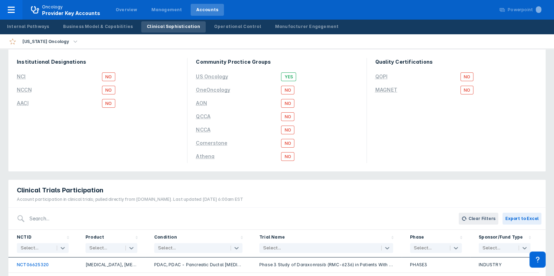
scroll to position [0, 0]
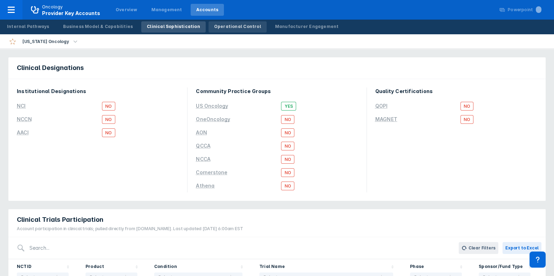
click at [228, 30] on link "Operational Control" at bounding box center [237, 26] width 58 height 11
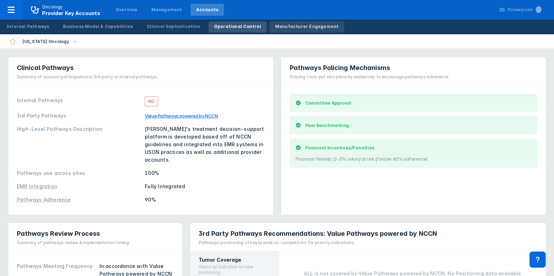
click at [275, 25] on div "Manufacturer Engagement" at bounding box center [307, 26] width 64 height 6
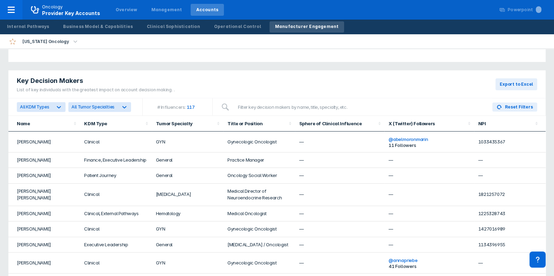
scroll to position [221, 0]
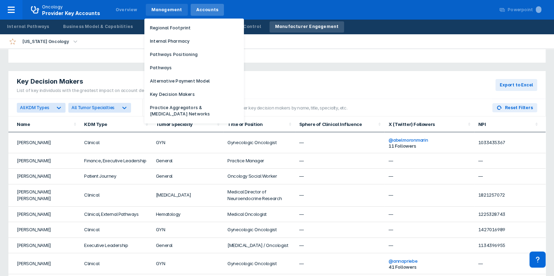
click at [159, 7] on div "Management" at bounding box center [166, 10] width 31 height 6
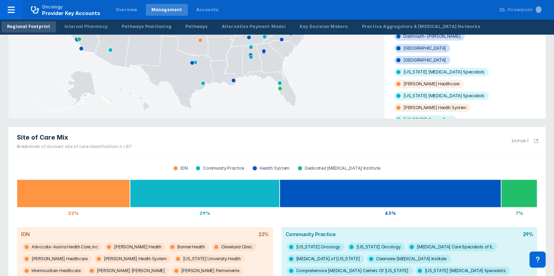
scroll to position [163, 0]
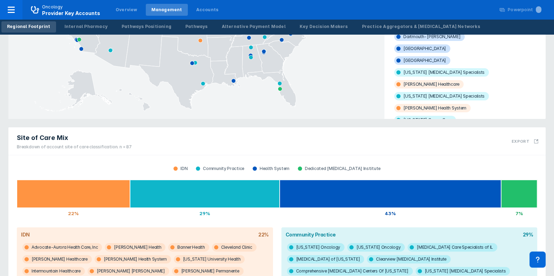
click at [361, 172] on div "IDN Community Practice Health System Dedicated Cancer Institute" at bounding box center [277, 169] width 520 height 10
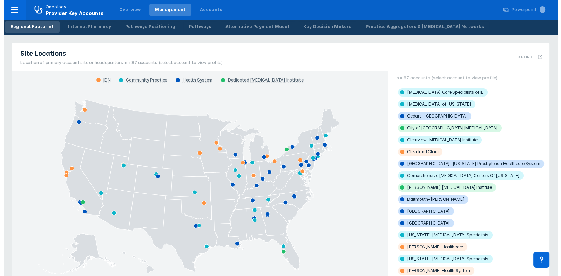
scroll to position [0, 0]
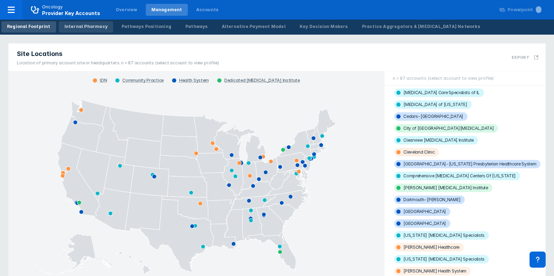
click at [88, 24] on div "Internal Pharmacy" at bounding box center [85, 26] width 43 height 6
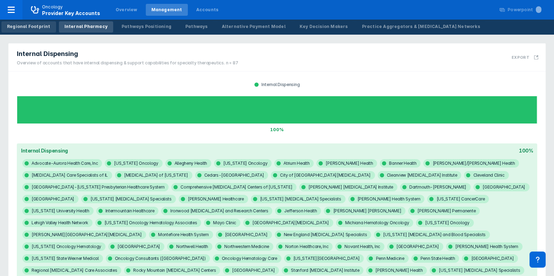
click at [47, 29] on link "Regional Footprint" at bounding box center [28, 26] width 55 height 11
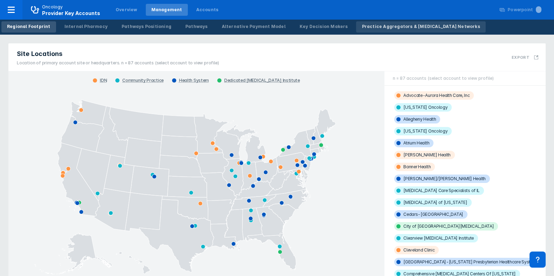
click at [391, 28] on div "Practice Aggregators & [MEDICAL_DATA] Networks" at bounding box center [421, 26] width 118 height 6
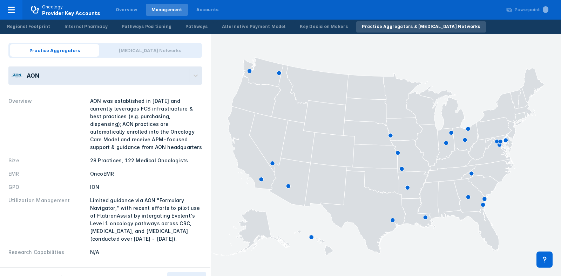
click at [76, 82] on div "AON" at bounding box center [98, 76] width 180 height 18
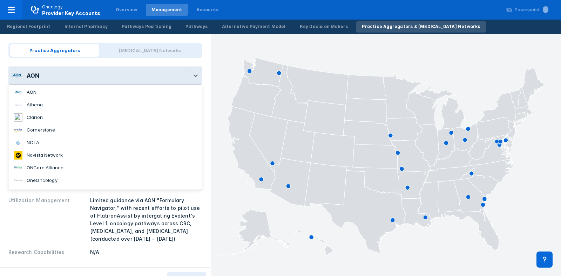
click at [70, 107] on li "Athena" at bounding box center [104, 105] width 193 height 13
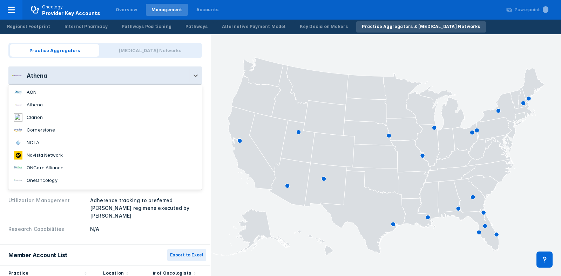
drag, startPoint x: 152, startPoint y: 83, endPoint x: 110, endPoint y: 64, distance: 46.2
click at [110, 64] on div "Practice Aggregators Cancer Networks option Athena, selected. 9 results availab…" at bounding box center [105, 139] width 210 height 211
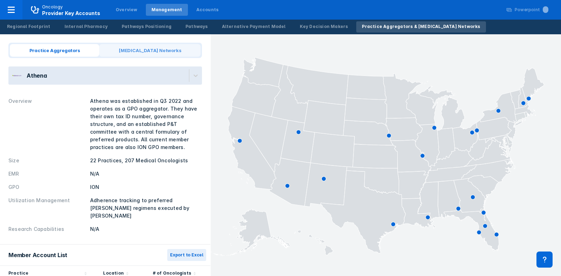
click at [131, 55] on span "Cancer Networks" at bounding box center [149, 50] width 101 height 13
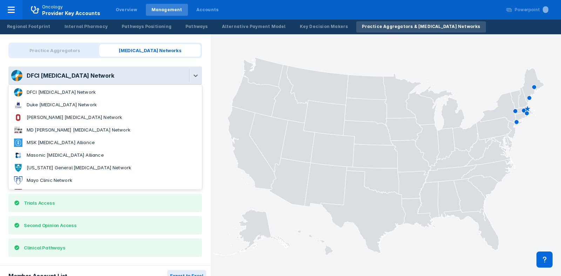
click at [106, 79] on div "DFCI Cancer Network" at bounding box center [98, 76] width 180 height 18
click at [93, 140] on li "MSK Cancer Alliance" at bounding box center [104, 143] width 193 height 13
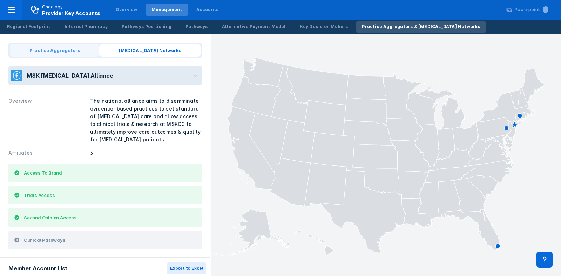
click at [59, 50] on span "Practice Aggregators" at bounding box center [54, 50] width 89 height 13
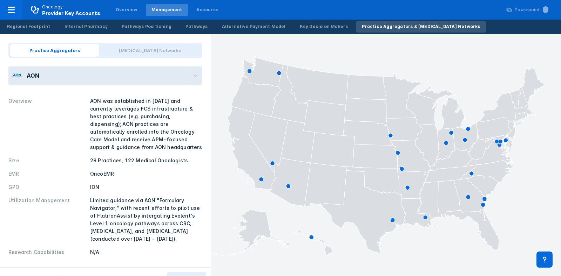
click at [39, 33] on div "Regional Footprint Internal Pharmacy Pathways Positioning Pathways Alternative …" at bounding box center [243, 27] width 487 height 15
click at [240, 28] on div "Alternative Payment Model" at bounding box center [254, 26] width 64 height 6
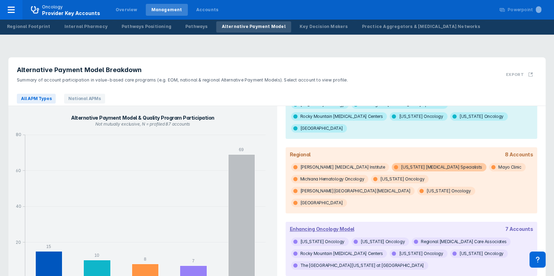
scroll to position [152, 0]
click at [185, 26] on div "Pathways" at bounding box center [196, 26] width 22 height 6
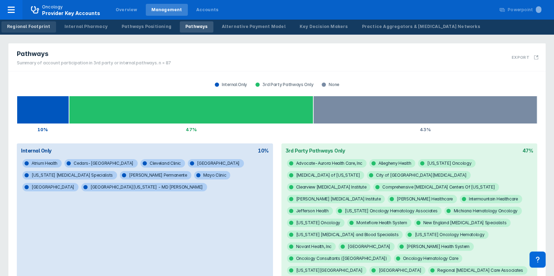
click at [32, 24] on div "Regional Footprint" at bounding box center [28, 26] width 43 height 6
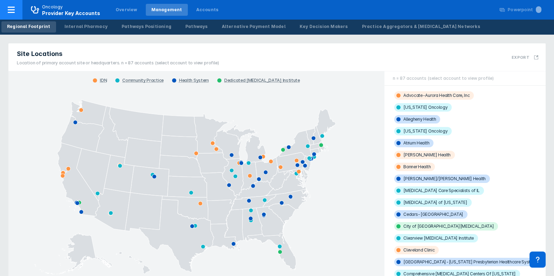
click at [61, 14] on span "Provider Key Accounts" at bounding box center [71, 13] width 58 height 6
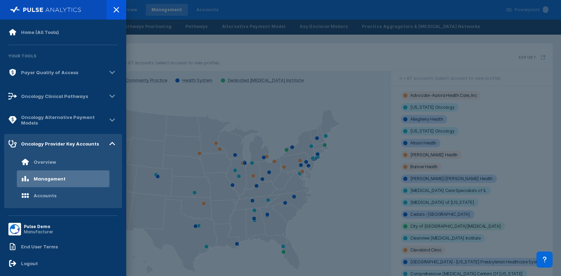
click at [217, 122] on div at bounding box center [280, 138] width 561 height 276
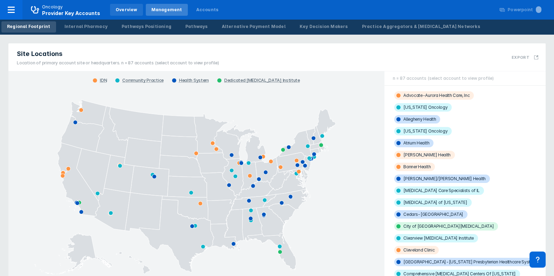
click at [114, 13] on div "Overview" at bounding box center [126, 10] width 33 height 12
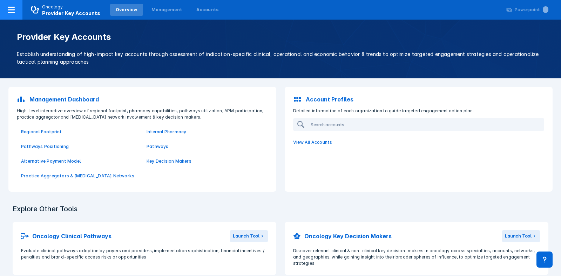
click at [11, 9] on icon at bounding box center [11, 10] width 7 height 6
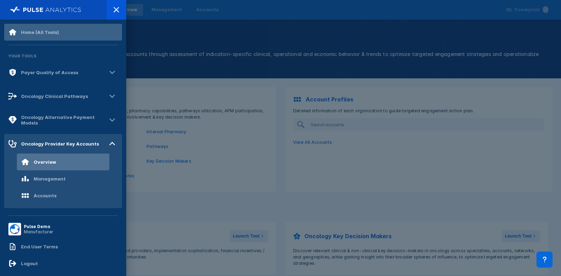
click at [39, 34] on div "Home (All Tools)" at bounding box center [40, 32] width 38 height 6
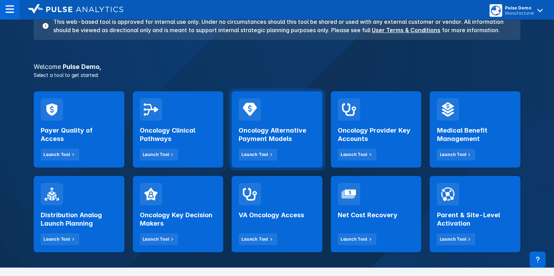
scroll to position [73, 0]
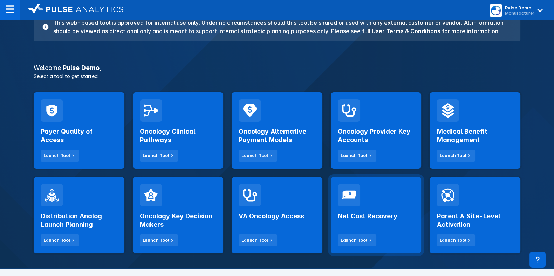
click at [359, 225] on div "Net Cost Recovery Launch Tool" at bounding box center [376, 227] width 77 height 40
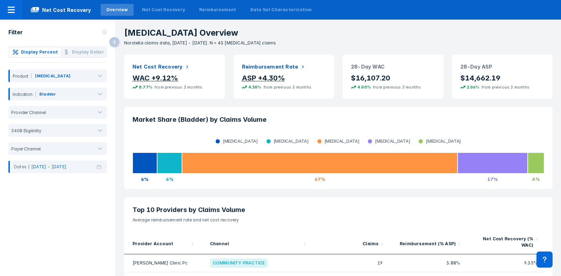
scroll to position [0, 0]
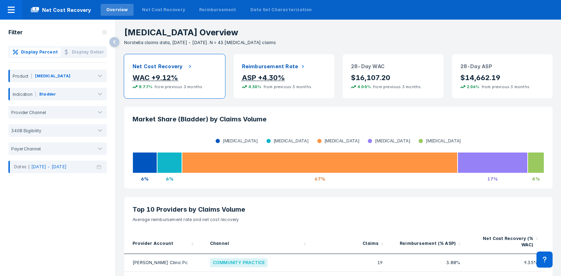
click at [199, 88] on span "from previous 3 months" at bounding box center [180, 87] width 56 height 6
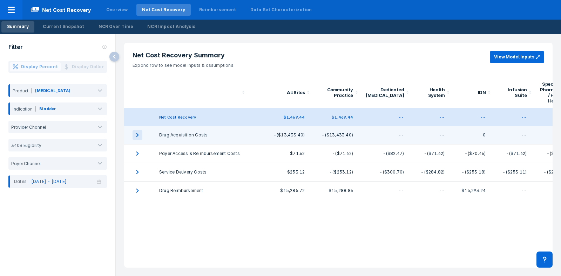
click at [135, 132] on icon "expand row" at bounding box center [137, 135] width 10 height 10
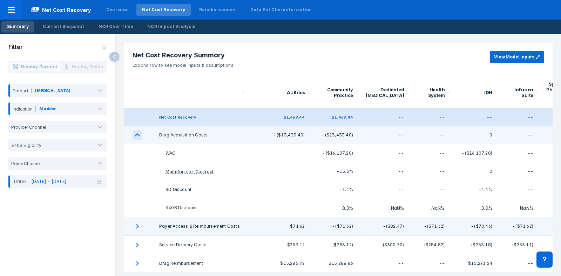
click at [132, 227] on td "collapsible table" at bounding box center [137, 227] width 27 height 19
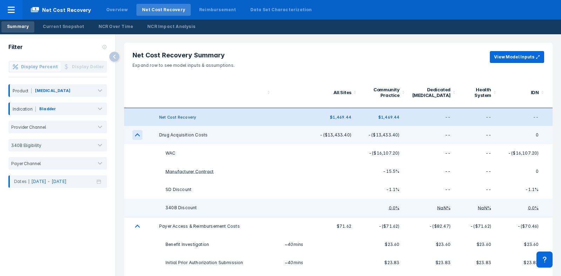
scroll to position [98, 0]
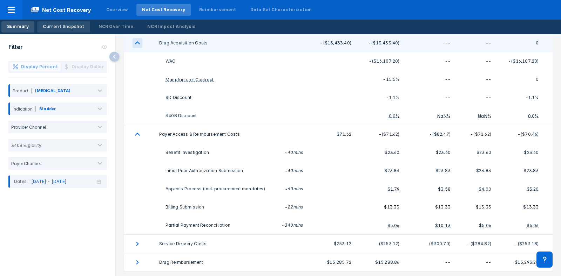
click at [47, 23] on div "Current Snapshot" at bounding box center [63, 26] width 41 height 6
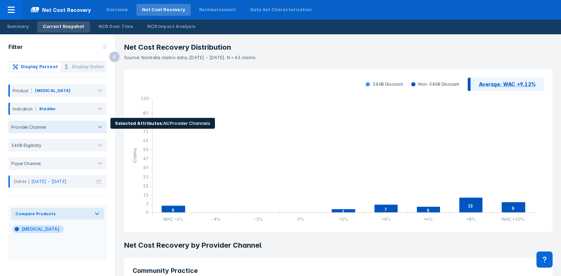
click at [56, 129] on div at bounding box center [68, 127] width 41 height 5
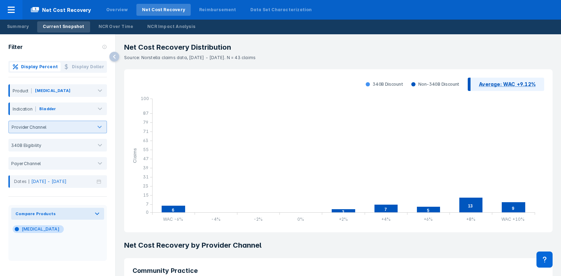
click at [71, 127] on div at bounding box center [69, 127] width 41 height 5
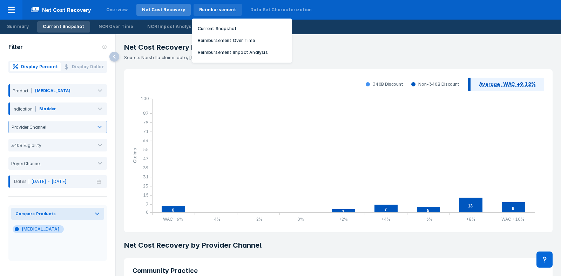
click at [212, 10] on div "Reimbursement" at bounding box center [217, 10] width 37 height 6
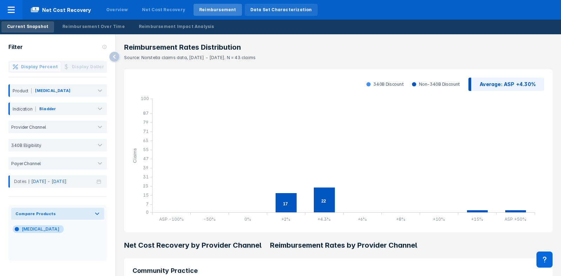
click at [245, 4] on div "Data Set Characterization" at bounding box center [281, 10] width 73 height 12
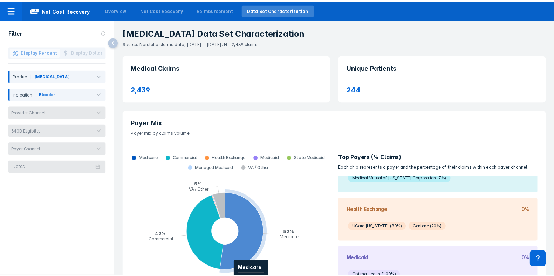
scroll to position [1, 0]
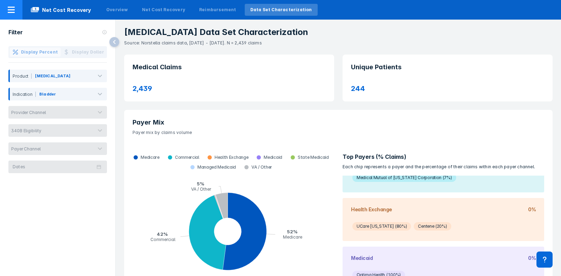
click at [19, 9] on div at bounding box center [11, 10] width 22 height 20
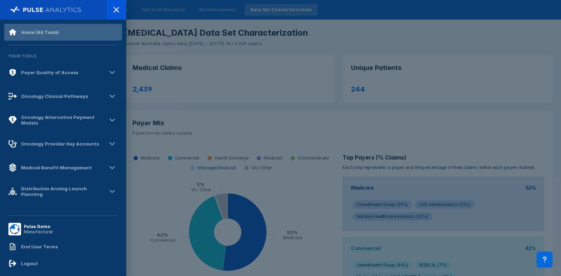
click at [85, 36] on div "Home (All Tools)" at bounding box center [63, 32] width 118 height 17
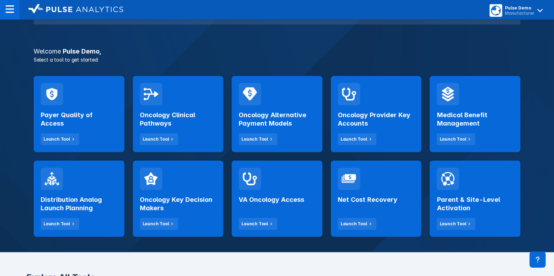
scroll to position [89, 0]
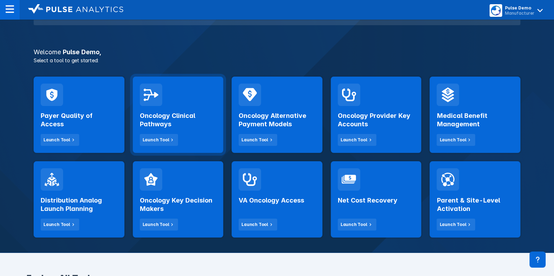
click at [180, 118] on h2 "Oncology Clinical Pathways" at bounding box center [178, 120] width 77 height 17
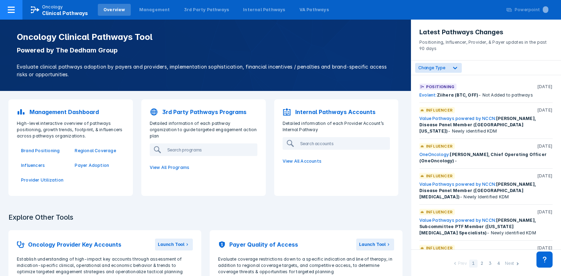
click at [46, 13] on span "Clinical Pathways" at bounding box center [65, 13] width 46 height 6
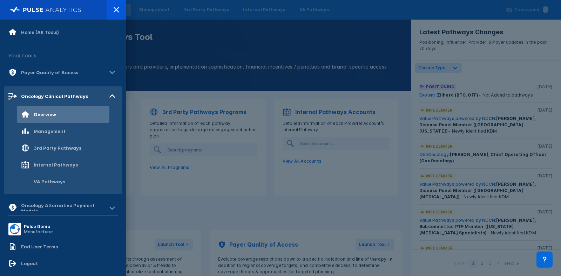
click at [193, 43] on div at bounding box center [280, 138] width 561 height 276
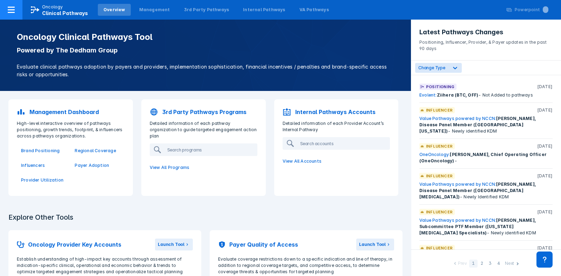
click at [60, 9] on p "Oncology" at bounding box center [52, 7] width 21 height 6
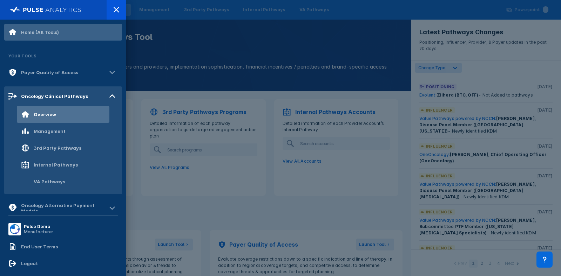
click at [56, 37] on div "Home (All Tools)" at bounding box center [63, 32] width 118 height 17
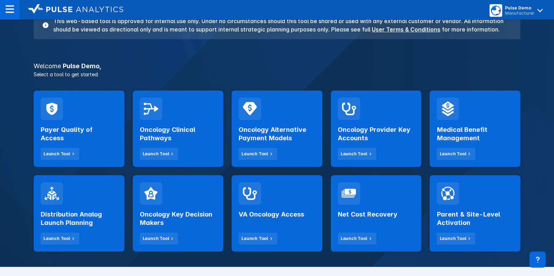
scroll to position [74, 0]
